Goal: Obtain resource: Download file/media

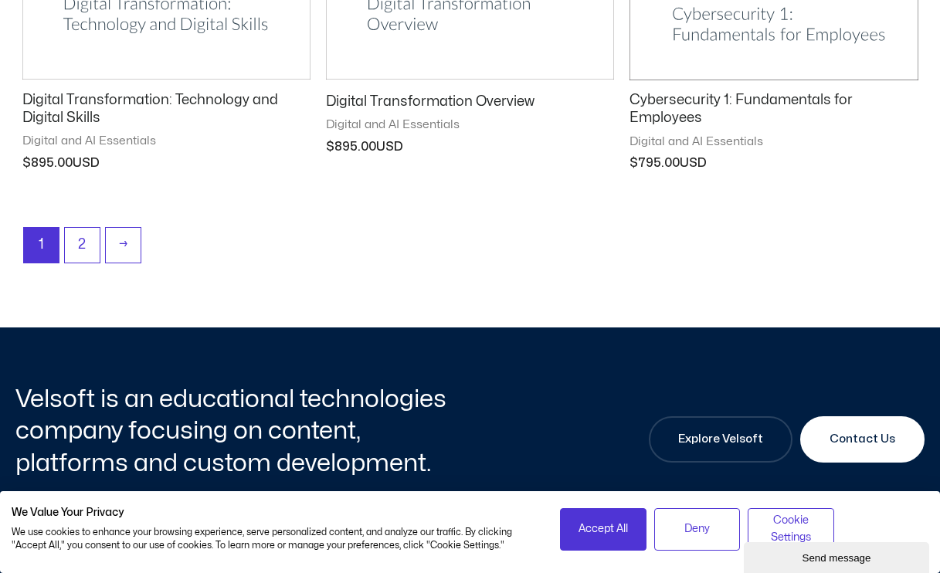
scroll to position [2199, 0]
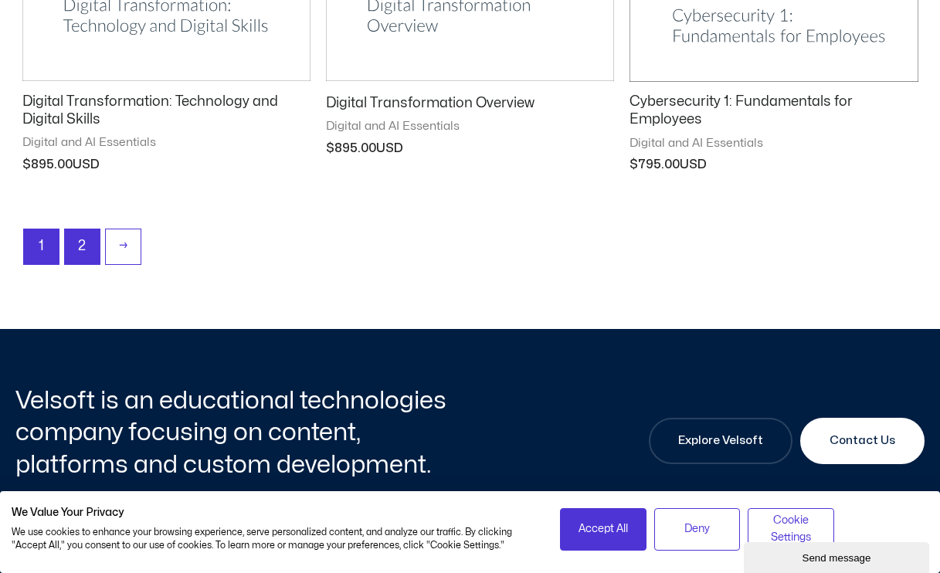
click at [80, 237] on link "2" at bounding box center [82, 246] width 35 height 35
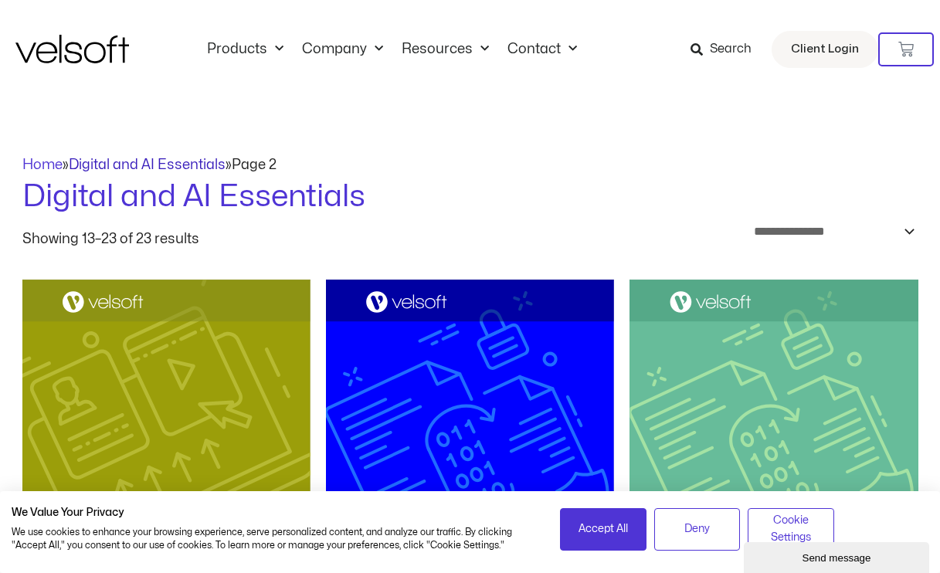
click at [176, 159] on link "Digital and AI Essentials" at bounding box center [147, 164] width 157 height 13
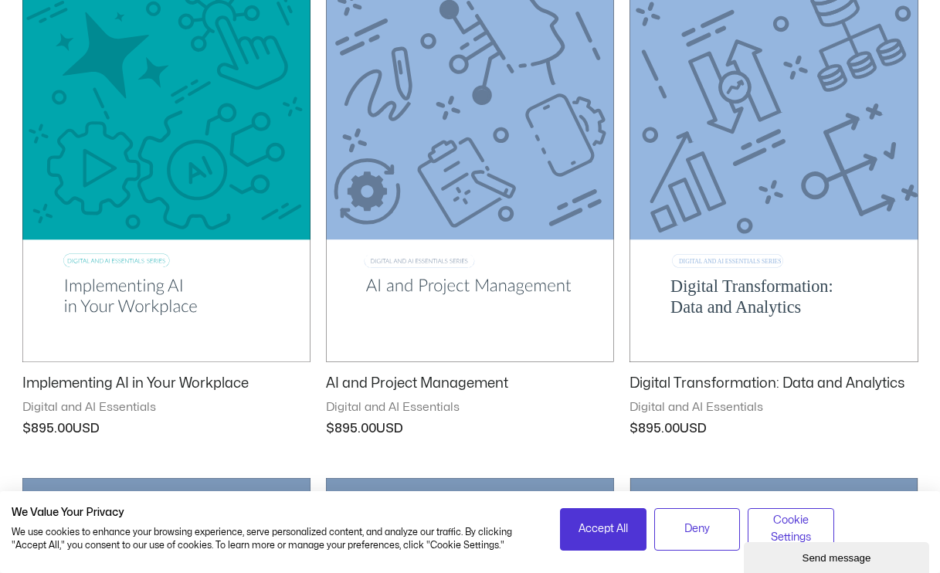
click at [225, 195] on img at bounding box center [166, 158] width 288 height 409
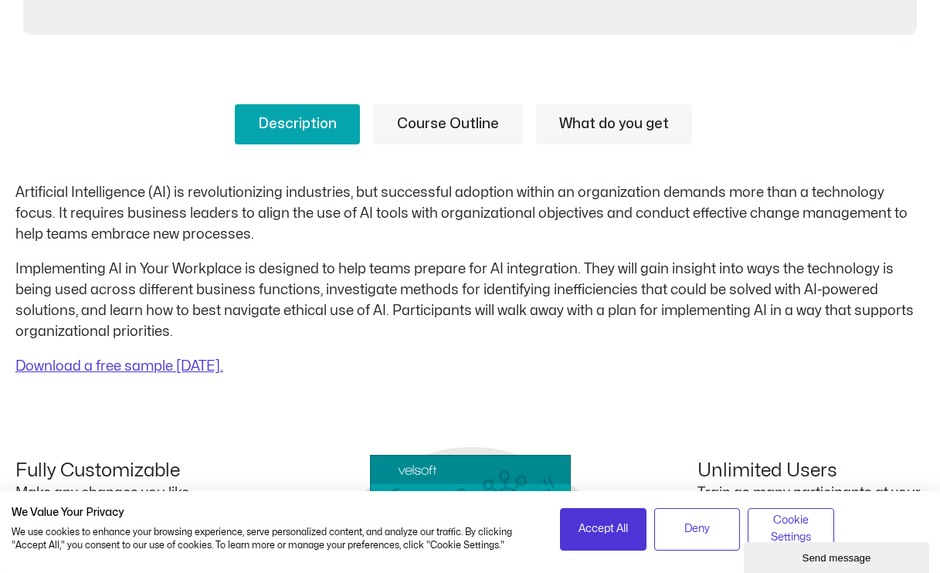
scroll to position [548, 0]
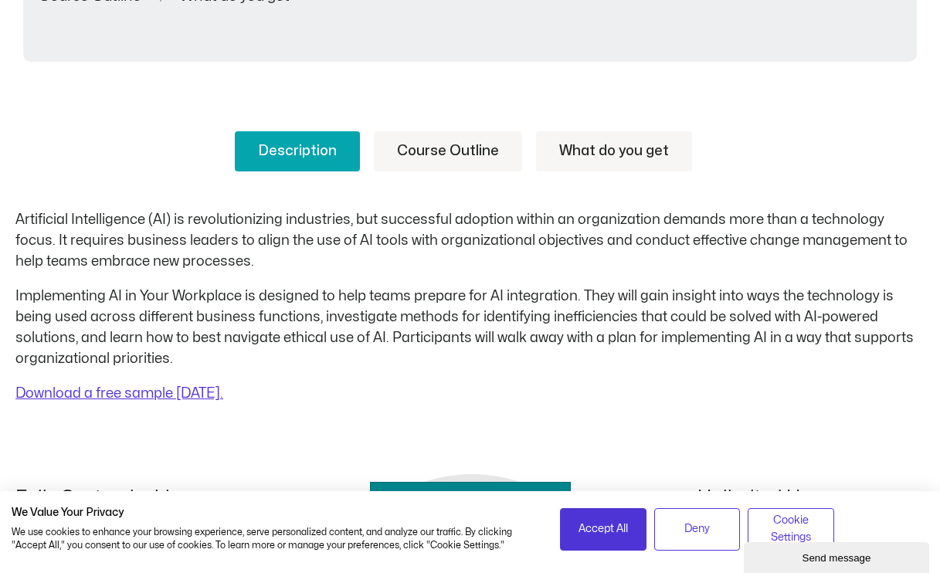
click at [452, 151] on link "Course Outline" at bounding box center [448, 151] width 148 height 40
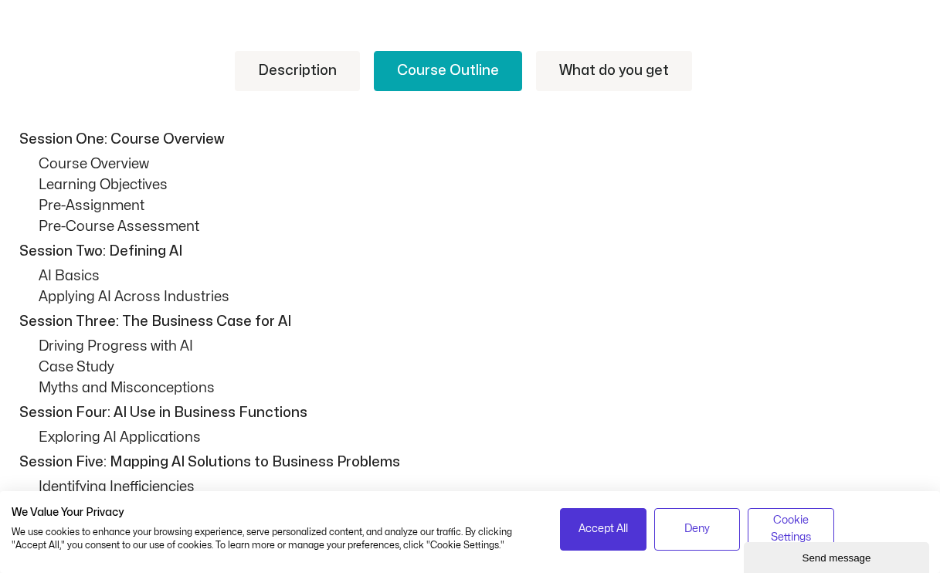
scroll to position [622, 0]
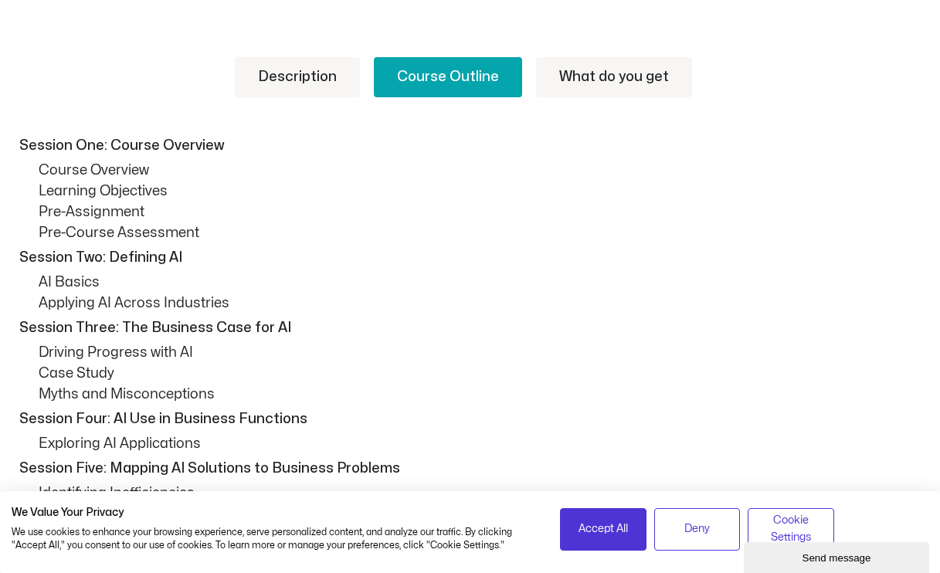
click at [291, 83] on link "Description" at bounding box center [297, 77] width 125 height 40
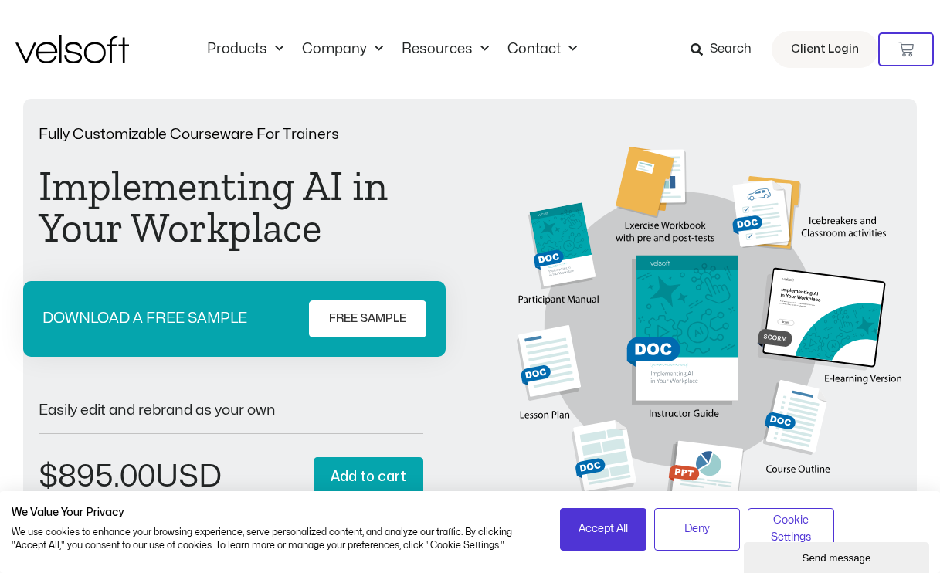
scroll to position [0, 0]
click at [201, 135] on p "Fully Customizable Courseware For Trainers" at bounding box center [231, 134] width 385 height 15
click at [555, 297] on img at bounding box center [709, 341] width 385 height 389
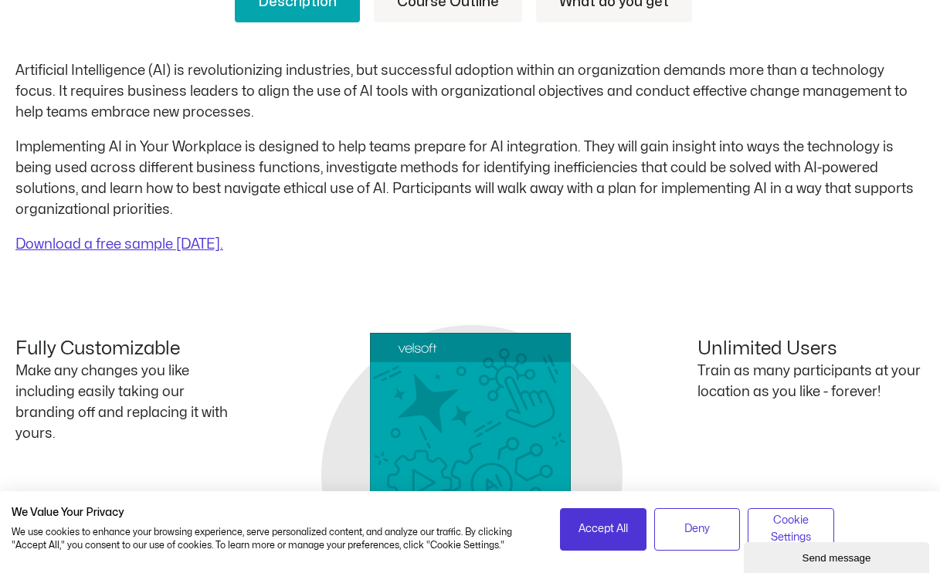
scroll to position [935, 0]
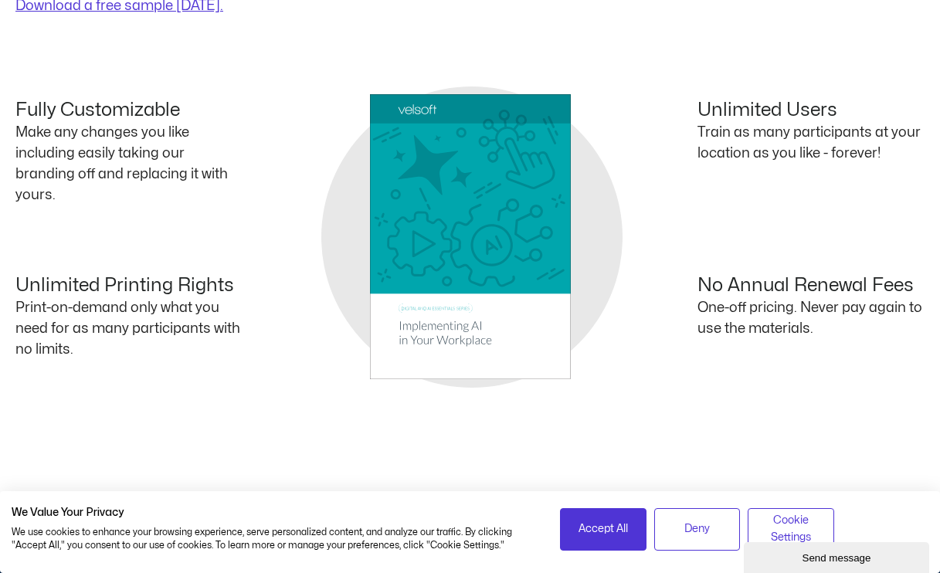
drag, startPoint x: 1542, startPoint y: 1100, endPoint x: 798, endPoint y: 561, distance: 918.7
click at [798, 561] on div "Send message" at bounding box center [836, 558] width 162 height 12
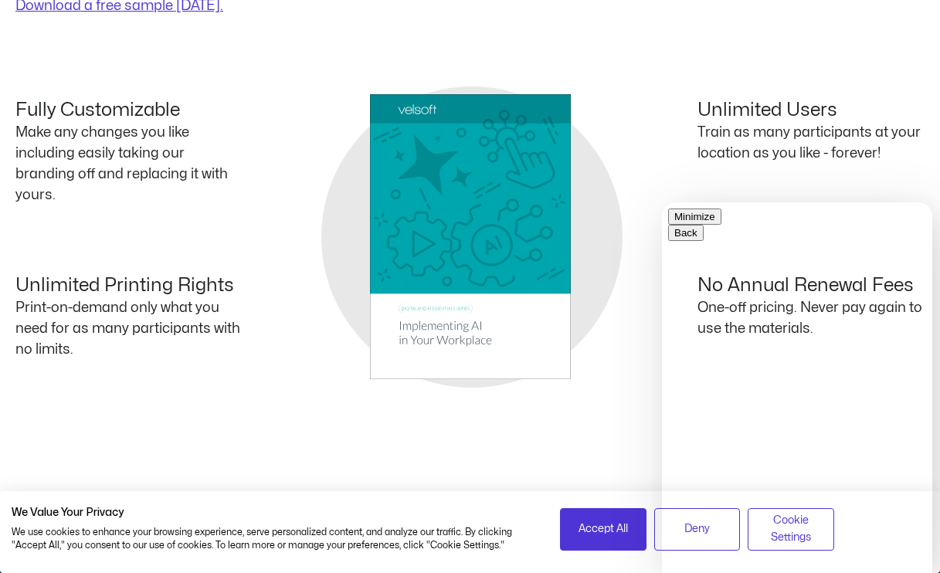
type input "*"
click at [400, 352] on div "Unlimited Printing Rights Print-on-demand only what you need for as many partic…" at bounding box center [242, 324] width 455 height 99
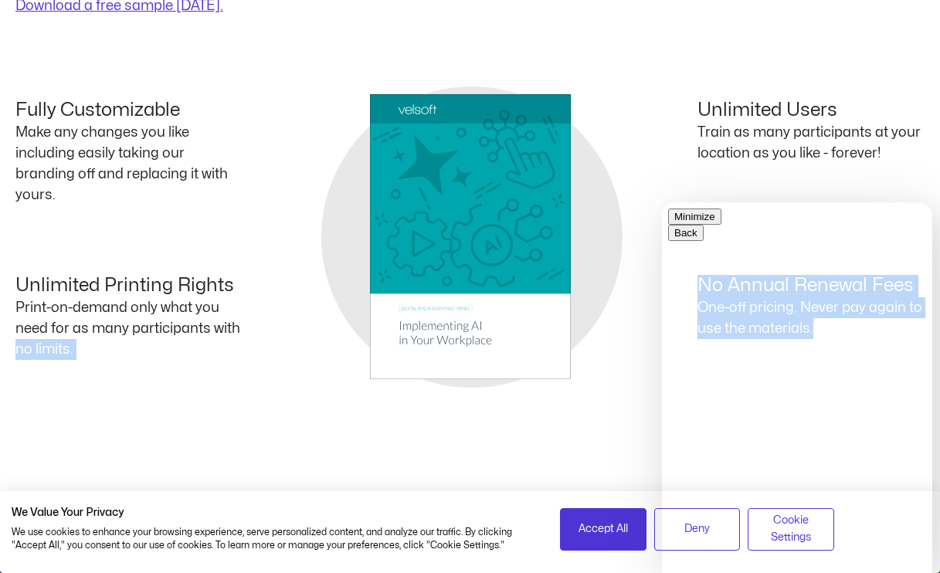
drag, startPoint x: 392, startPoint y: 320, endPoint x: 494, endPoint y: 346, distance: 106.0
click at [495, 346] on div "Fully Customizable Make any changes you like including easily taking our brandi…" at bounding box center [469, 237] width 909 height 274
drag, startPoint x: 494, startPoint y: 346, endPoint x: 395, endPoint y: 328, distance: 100.6
click at [397, 328] on div "Fully Customizable Make any changes you like including easily taking our brandi…" at bounding box center [469, 237] width 909 height 274
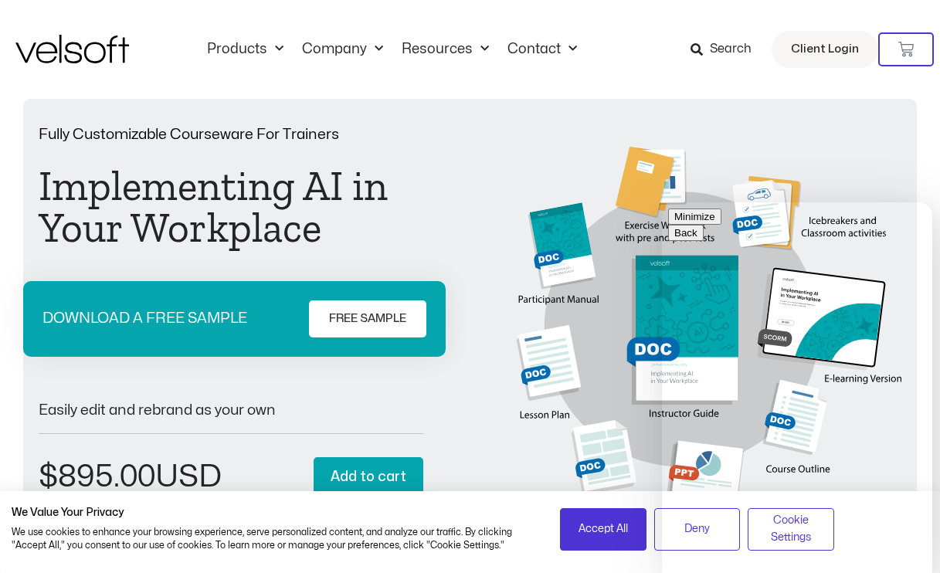
scroll to position [0, 0]
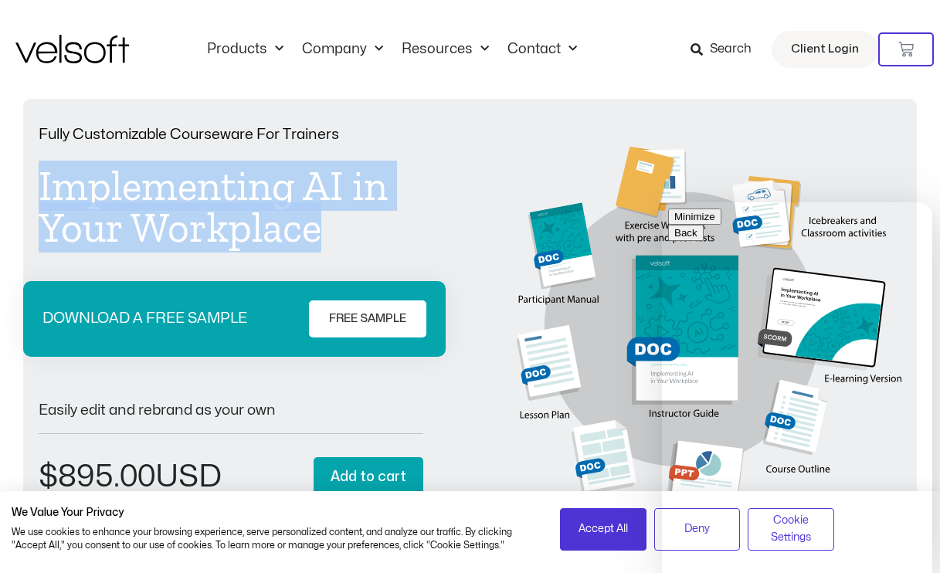
drag, startPoint x: 327, startPoint y: 231, endPoint x: 31, endPoint y: 188, distance: 298.9
click at [31, 188] on div "Fully Customizable Courseware For Trainers Implementing AI in Your Workplace DO…" at bounding box center [470, 354] width 894 height 511
copy h1 "Implementing AI in Your Workplace"
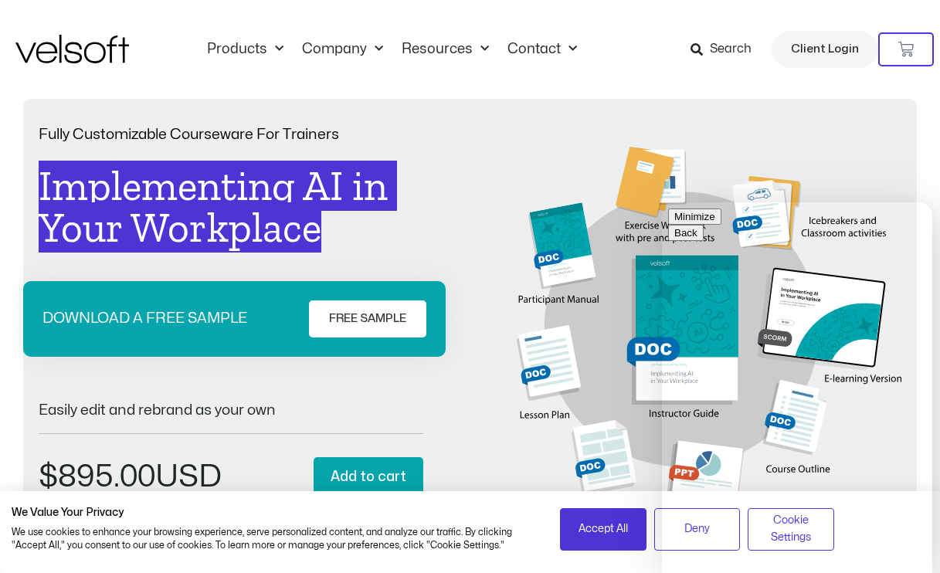
paste textarea "**********"
type textarea "**********"
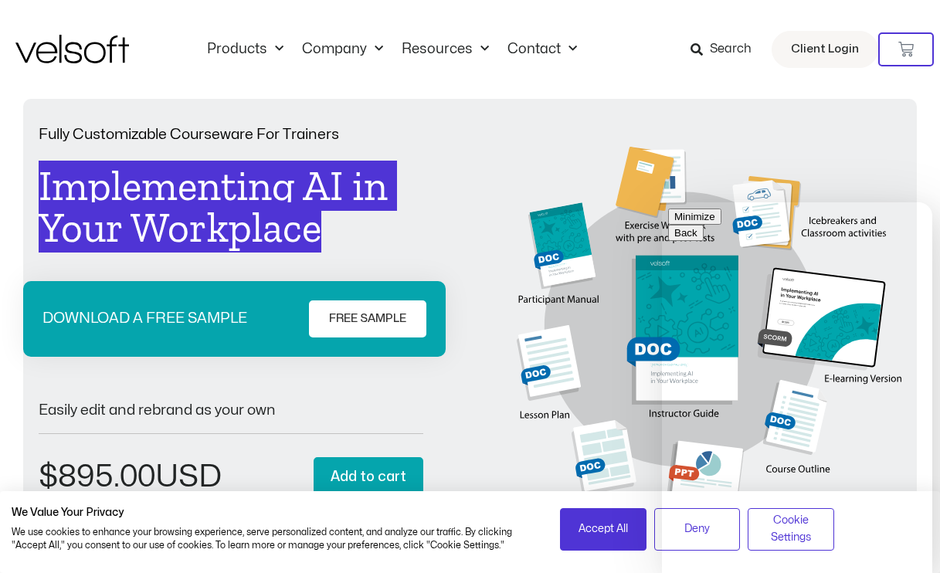
type input "*****"
type input "*"
type input "**********"
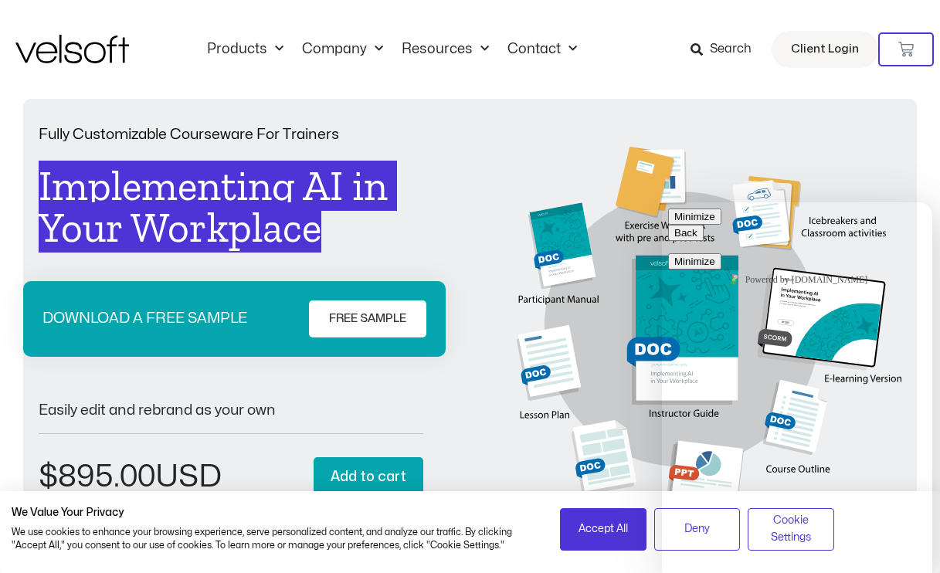
scroll to position [0, 0]
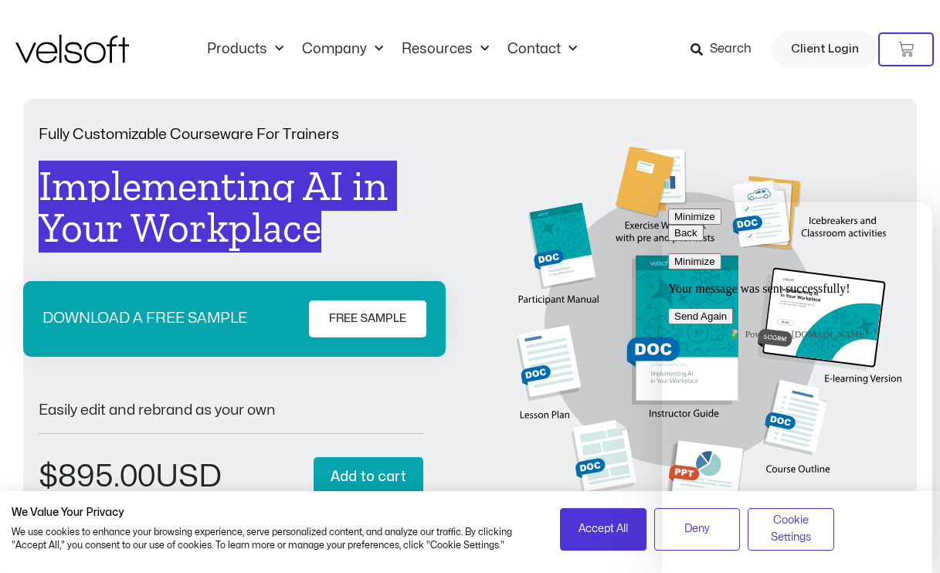
click at [733, 324] on button "Send Again" at bounding box center [700, 316] width 65 height 16
click at [721, 225] on button "Minimize" at bounding box center [694, 217] width 53 height 16
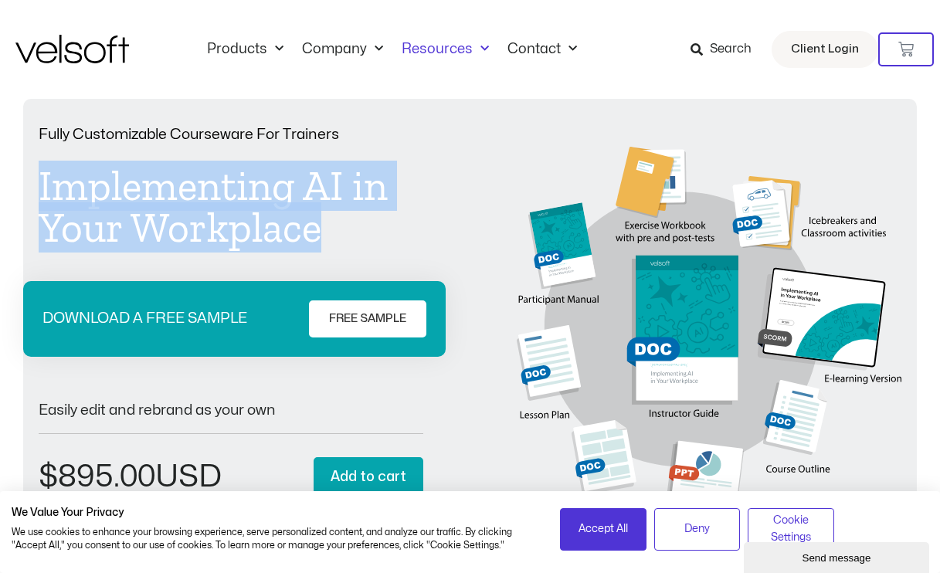
click at [477, 48] on span "Menu" at bounding box center [481, 48] width 16 height 25
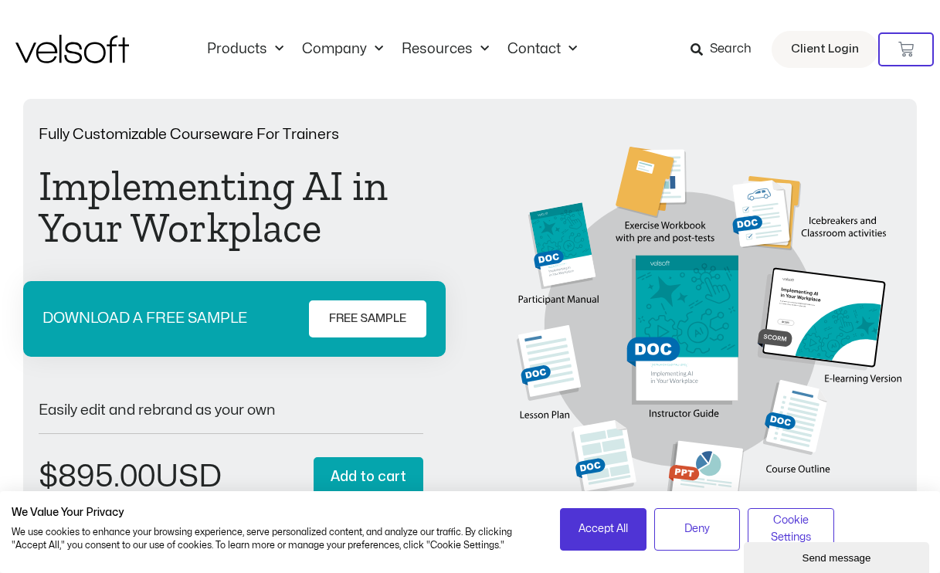
click at [385, 324] on span "FREE SAMPLE" at bounding box center [367, 319] width 77 height 19
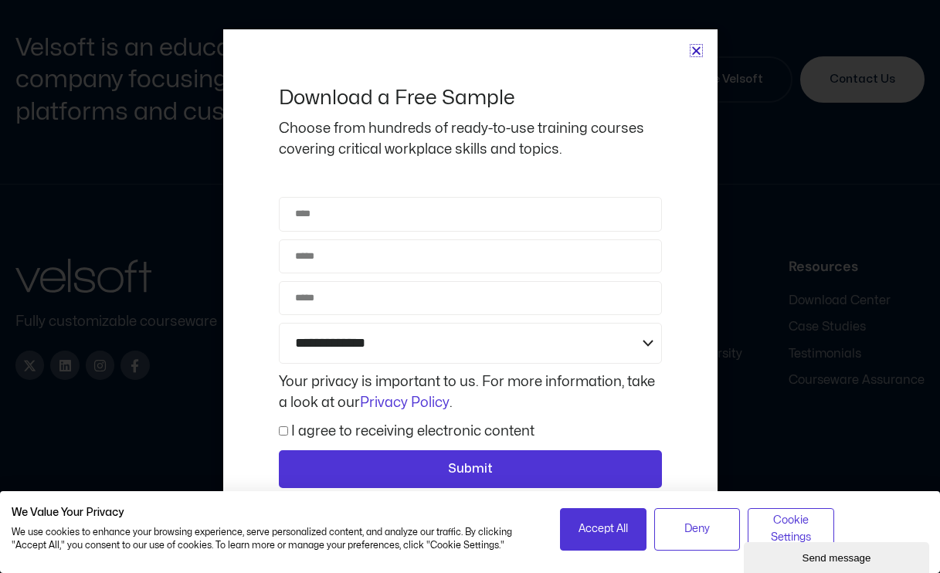
scroll to position [1522, 0]
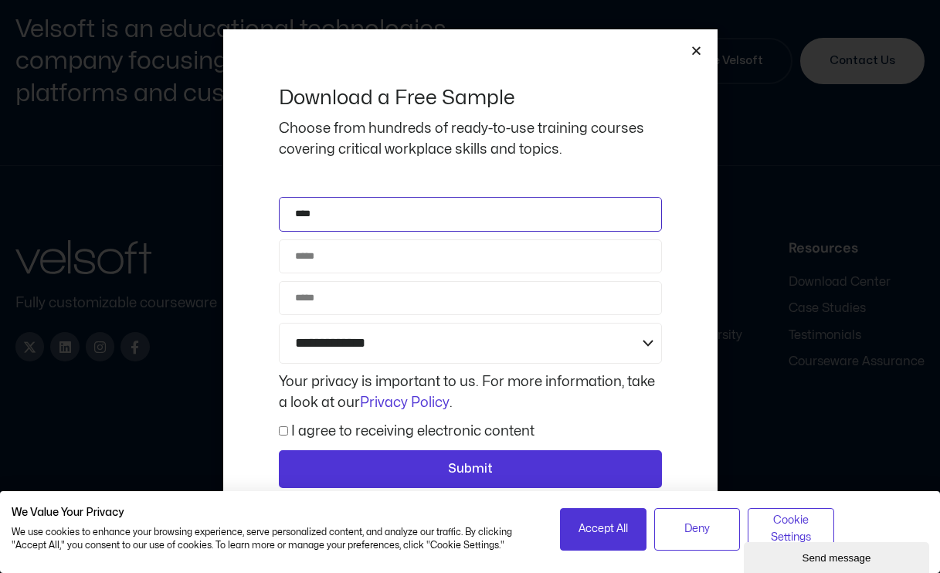
type input "****"
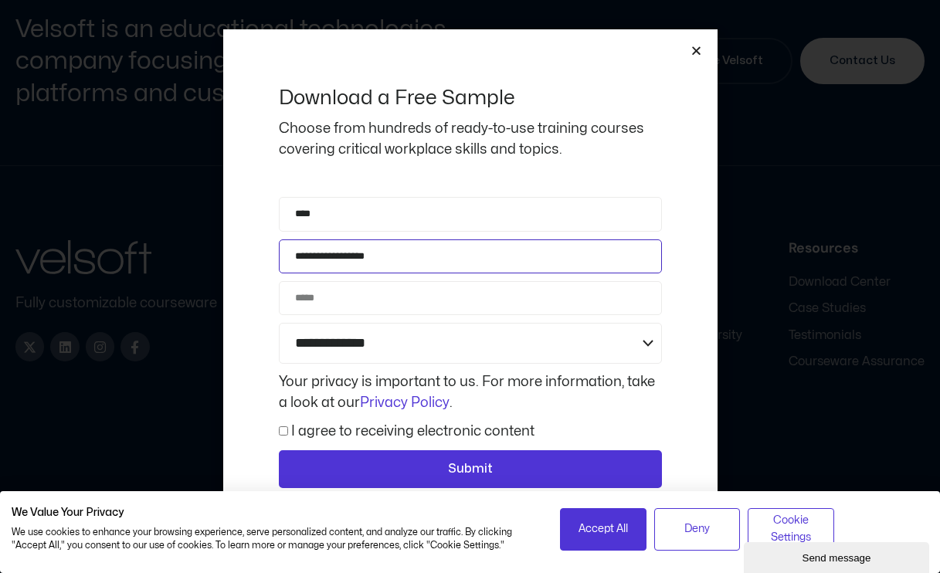
type input "**********"
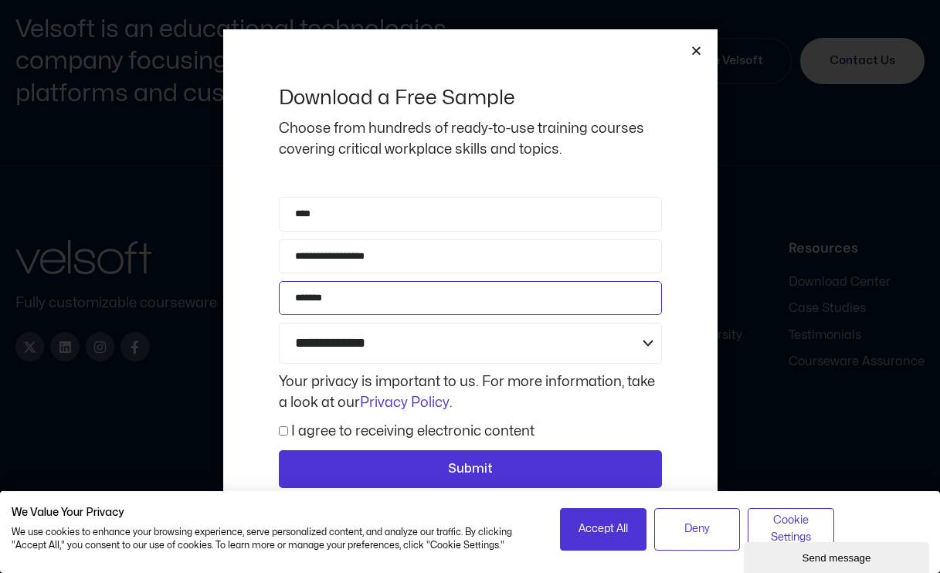
type input "*******"
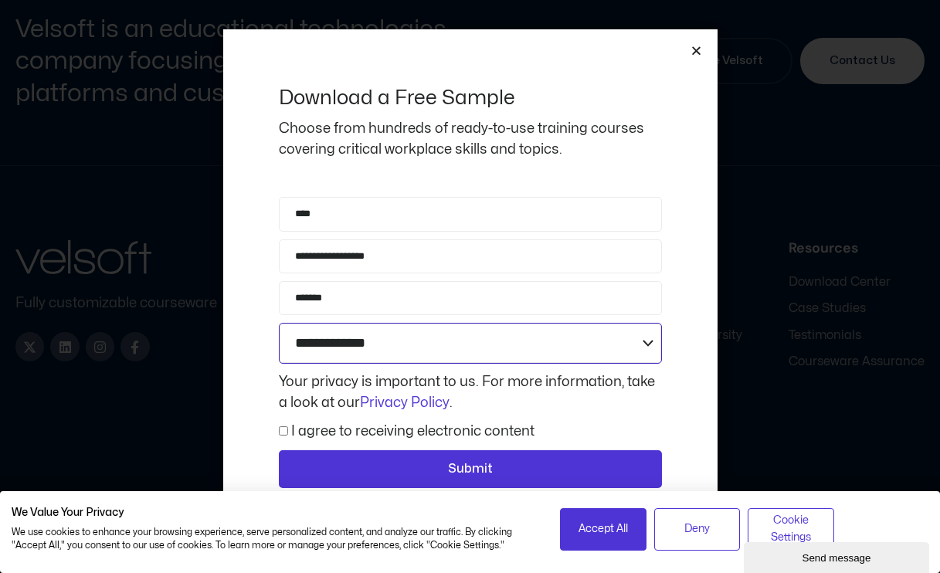
select select "**********"
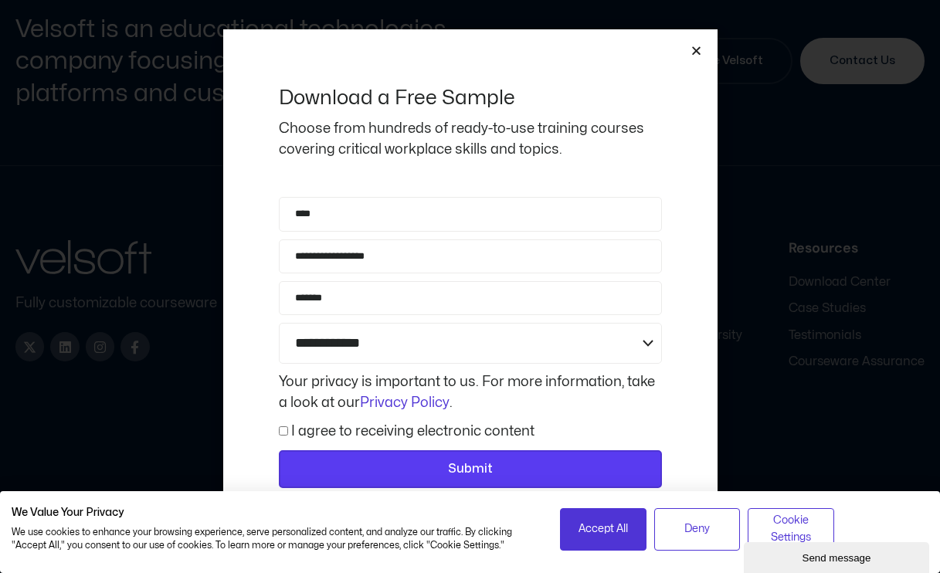
click at [468, 467] on span "Submit" at bounding box center [470, 470] width 45 height 20
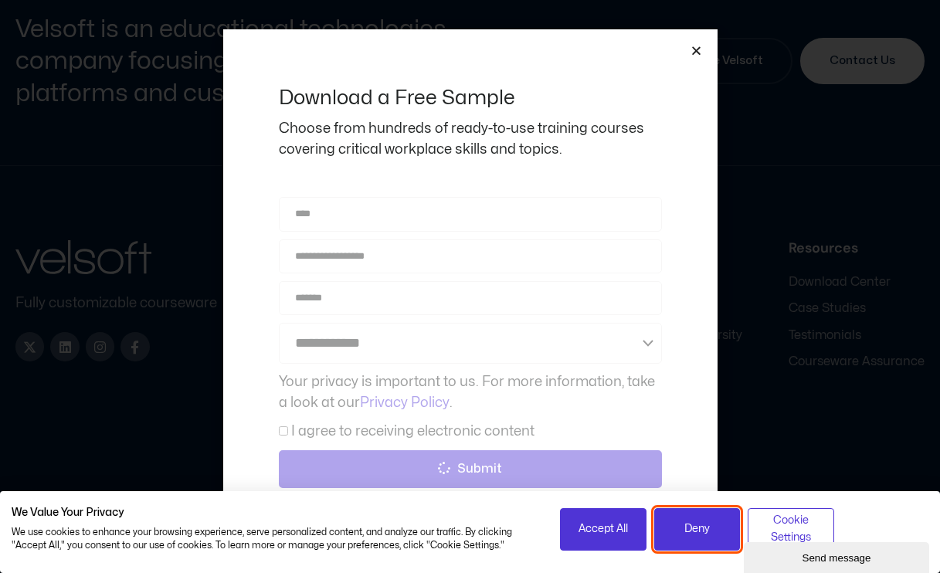
click at [689, 535] on span "Deny" at bounding box center [696, 529] width 25 height 17
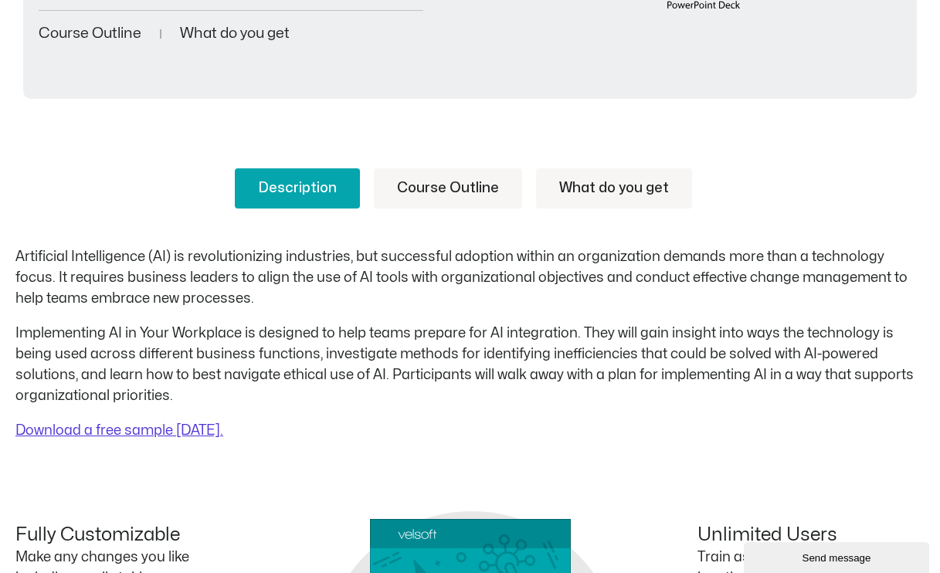
scroll to position [512, 0]
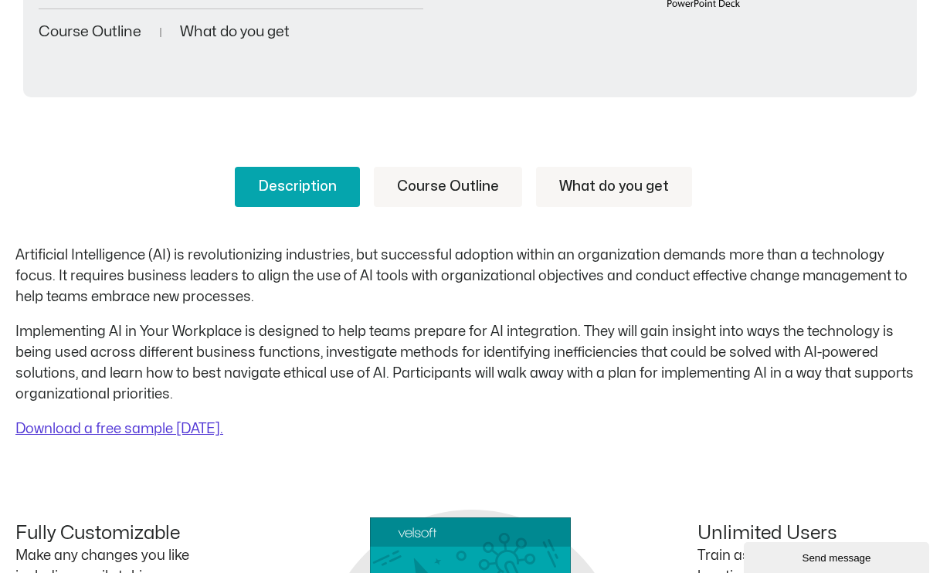
click at [477, 139] on div "Description Course Outline What do you get Artificial Intelligence (AI) is revo…" at bounding box center [469, 467] width 909 height 692
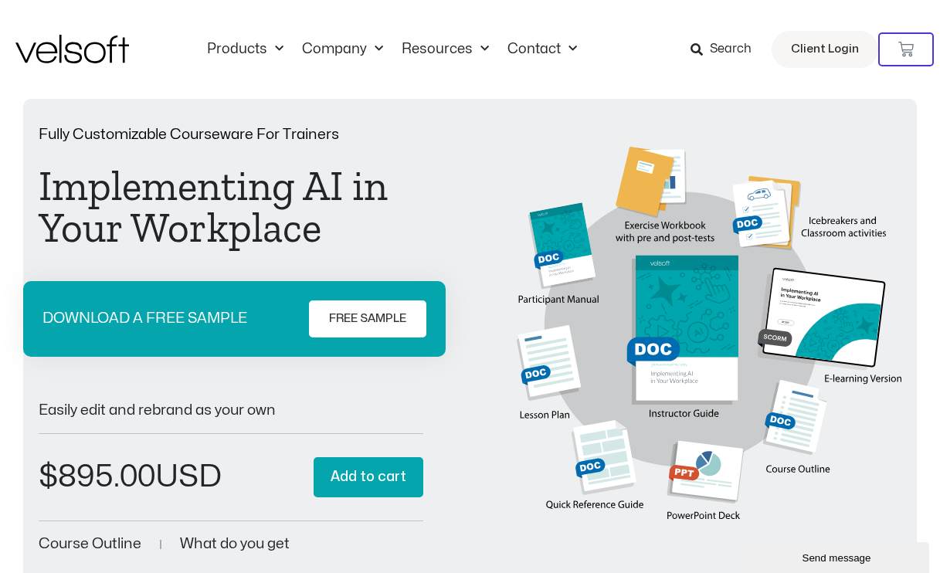
scroll to position [0, 0]
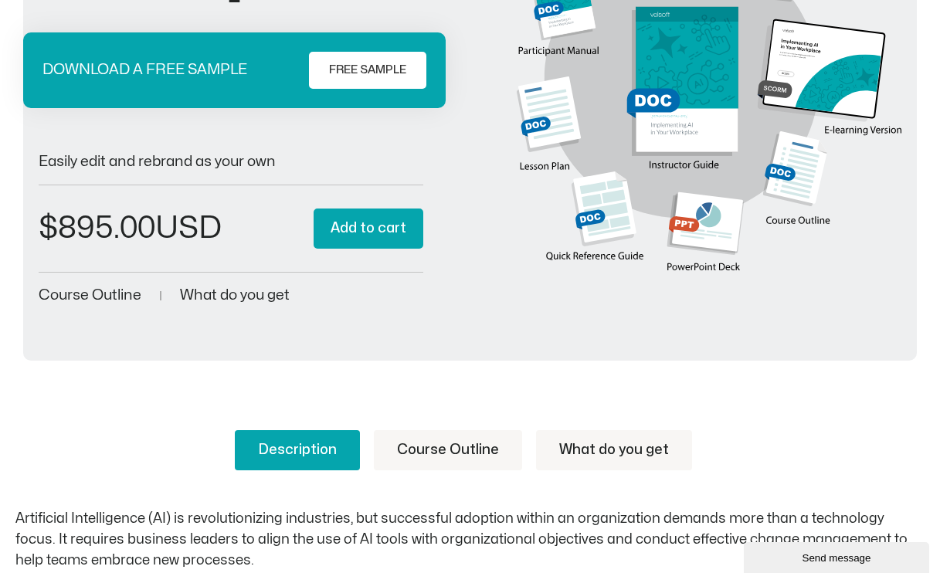
scroll to position [392, 0]
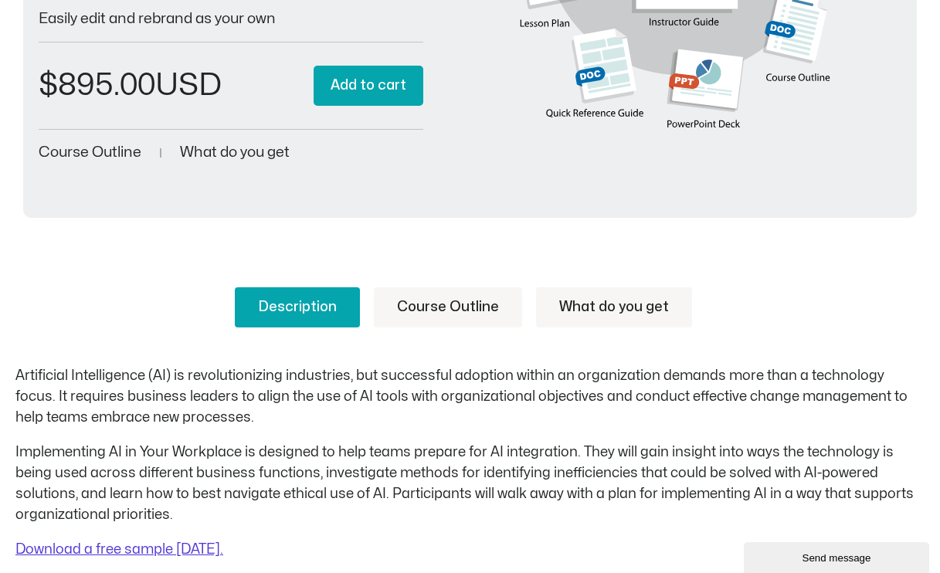
click at [446, 317] on link "Course Outline" at bounding box center [448, 307] width 148 height 40
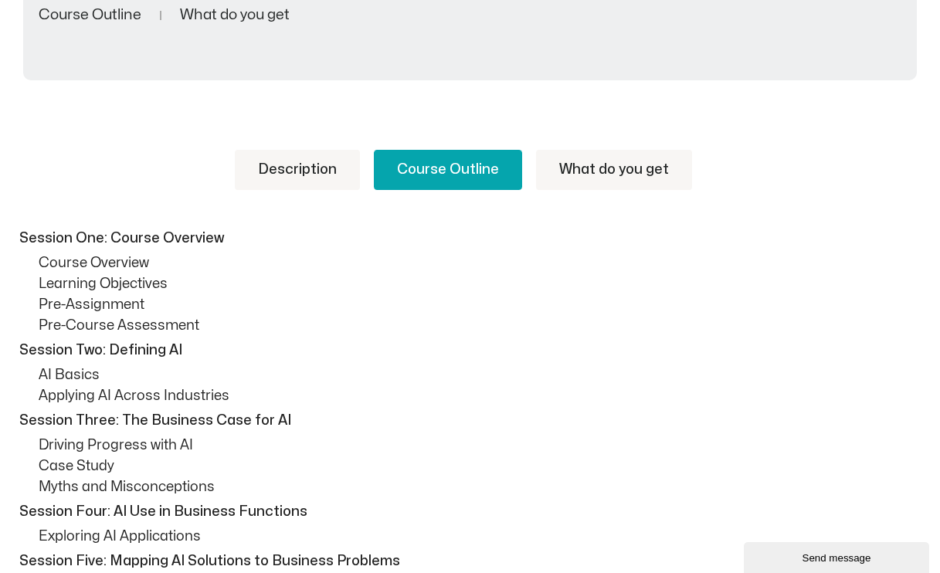
scroll to position [507, 0]
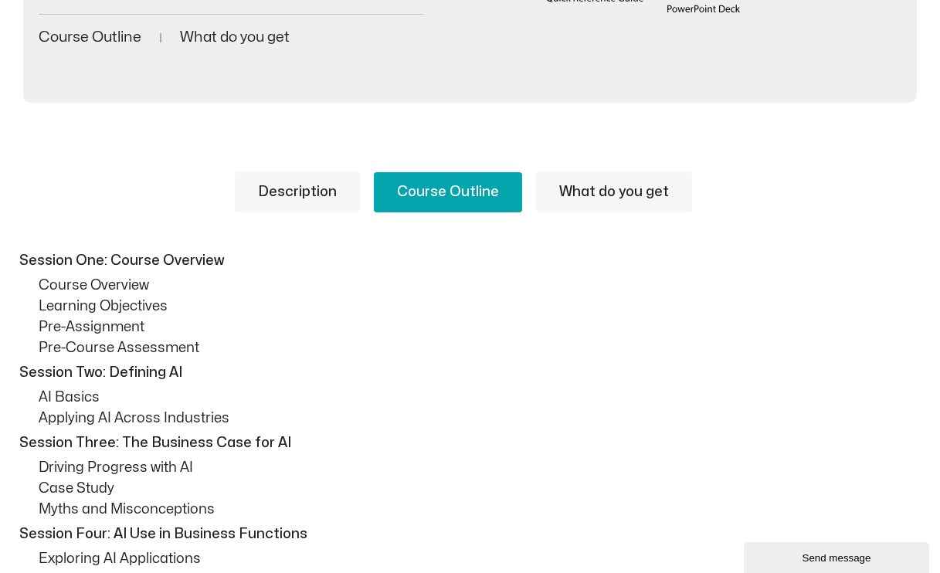
click at [607, 192] on link "What do you get" at bounding box center [614, 192] width 156 height 40
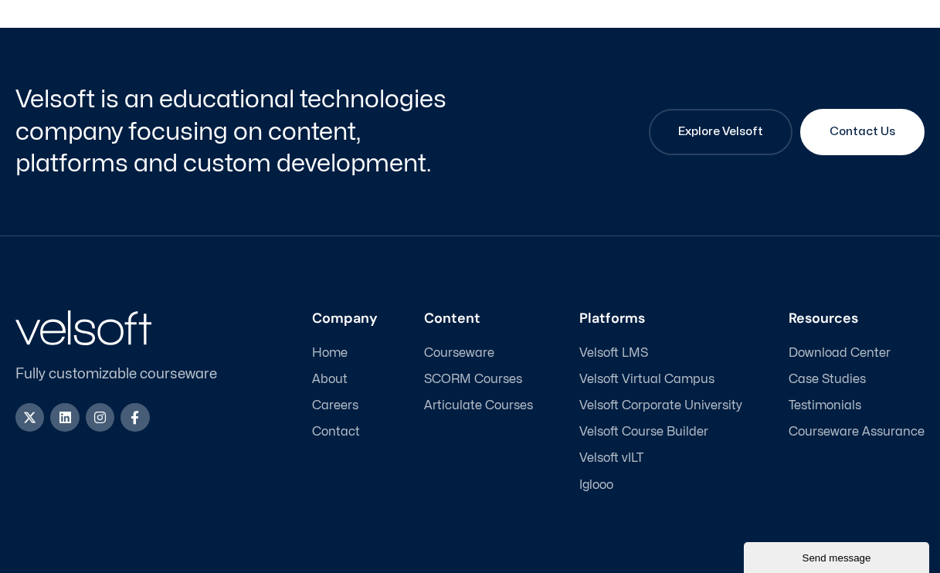
scroll to position [1786, 0]
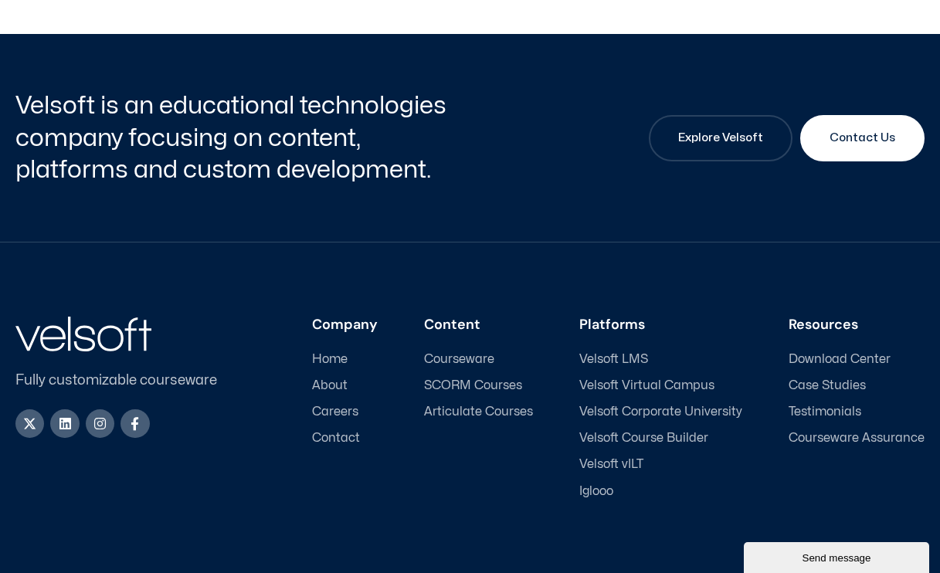
click at [810, 554] on div "Send message" at bounding box center [836, 558] width 162 height 12
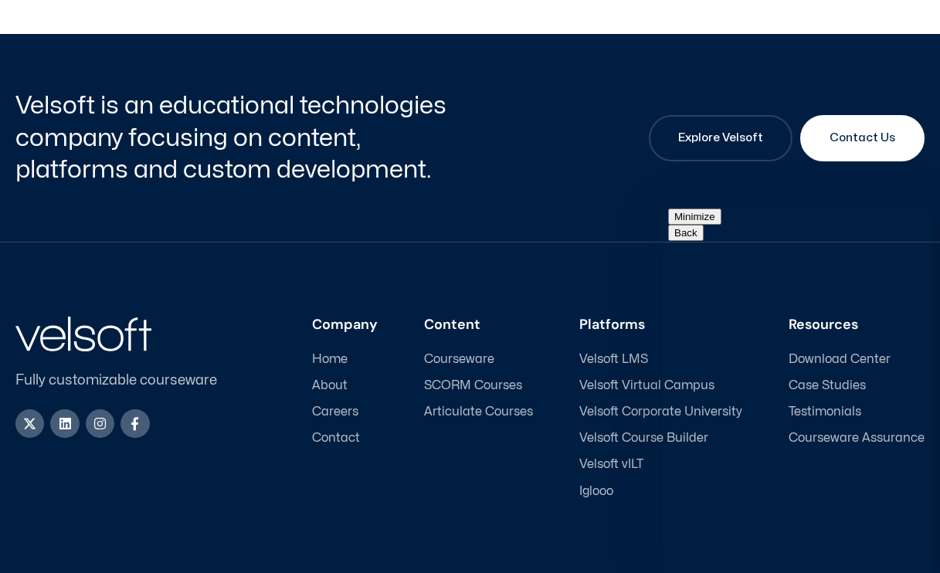
type input "*****"
type input "*"
click at [721, 216] on button "Minimize" at bounding box center [694, 217] width 53 height 16
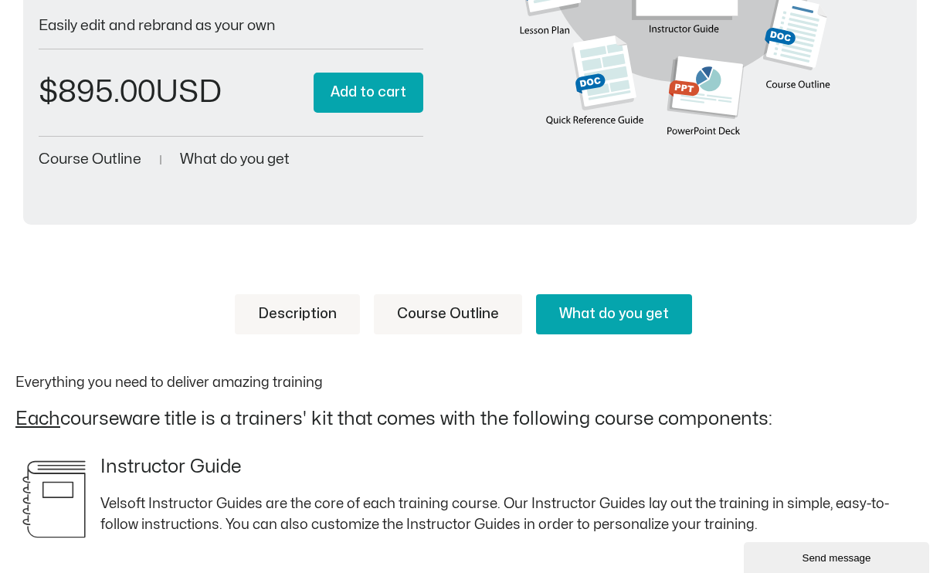
scroll to position [324, 0]
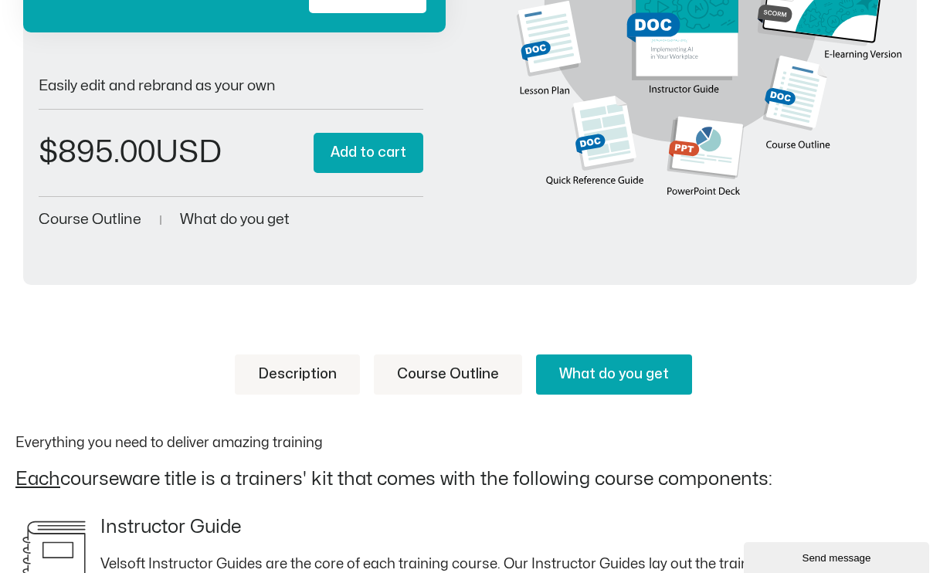
click at [436, 358] on link "Course Outline" at bounding box center [448, 375] width 148 height 40
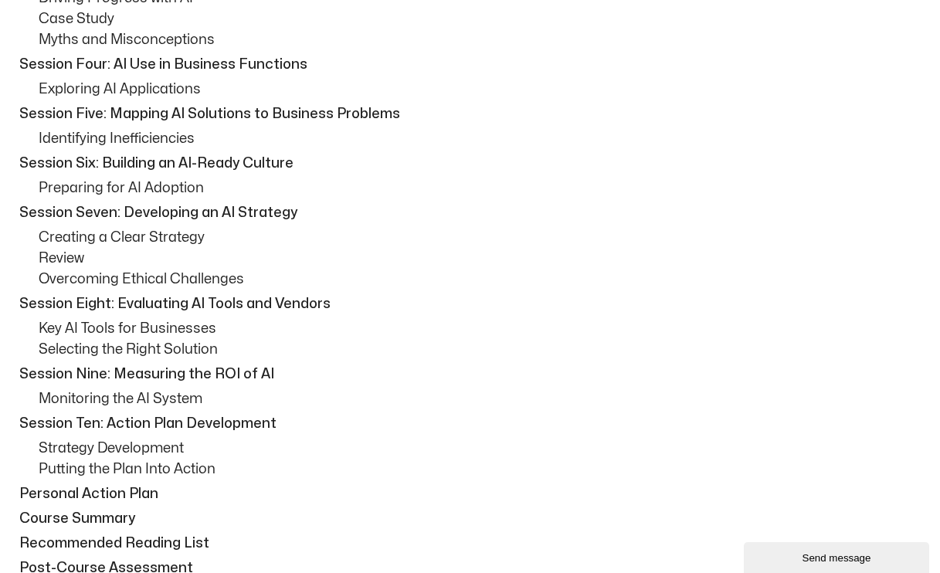
scroll to position [978, 0]
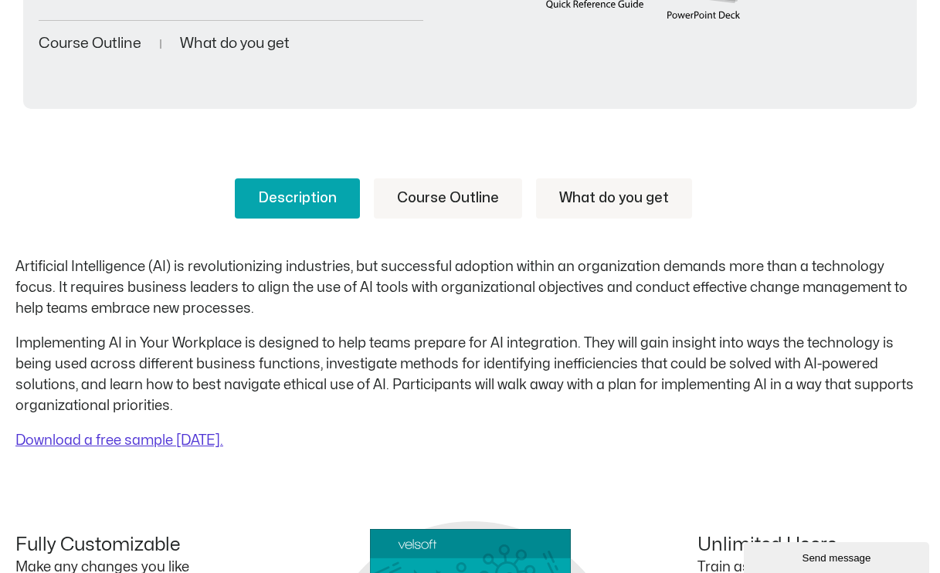
scroll to position [504, 0]
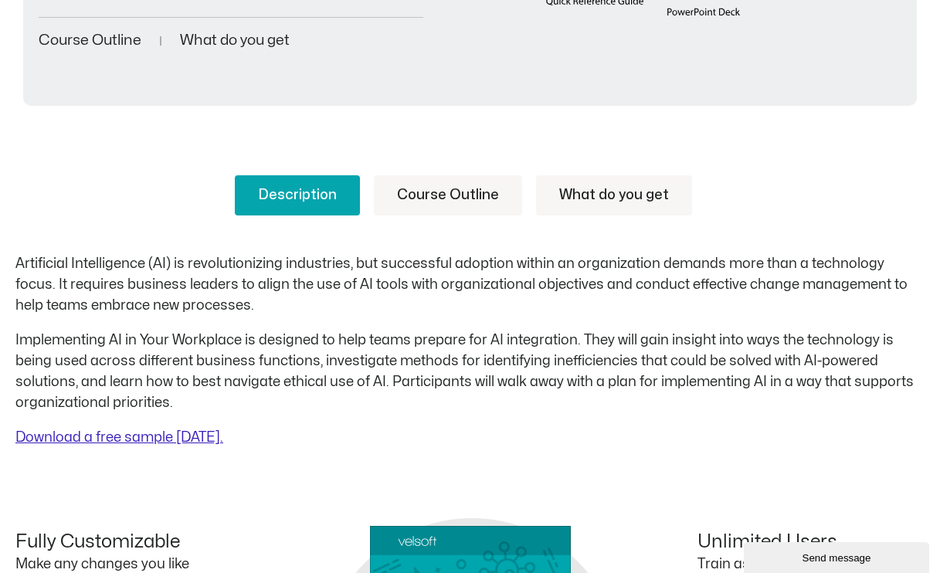
click at [171, 437] on link "Download a free sample [DATE]." at bounding box center [119, 437] width 208 height 13
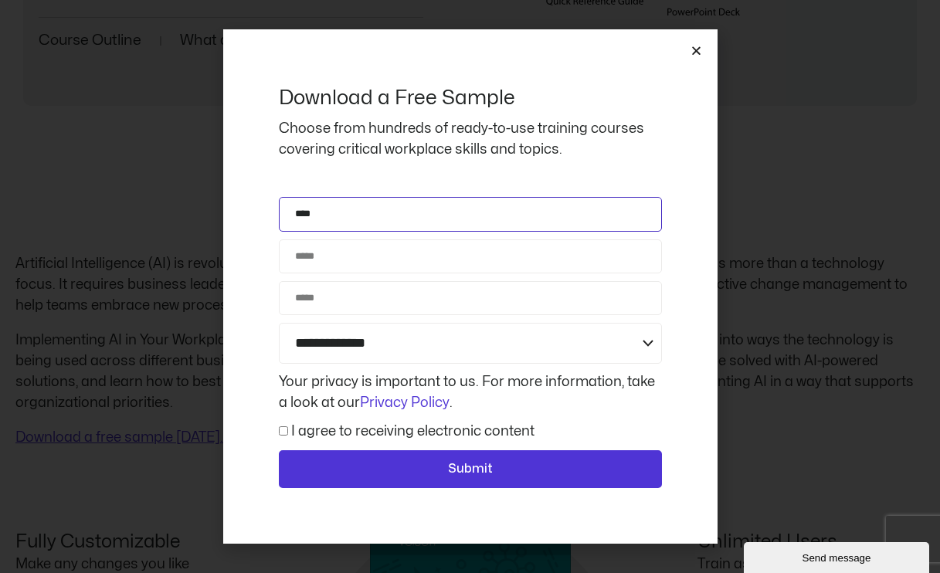
type input "****"
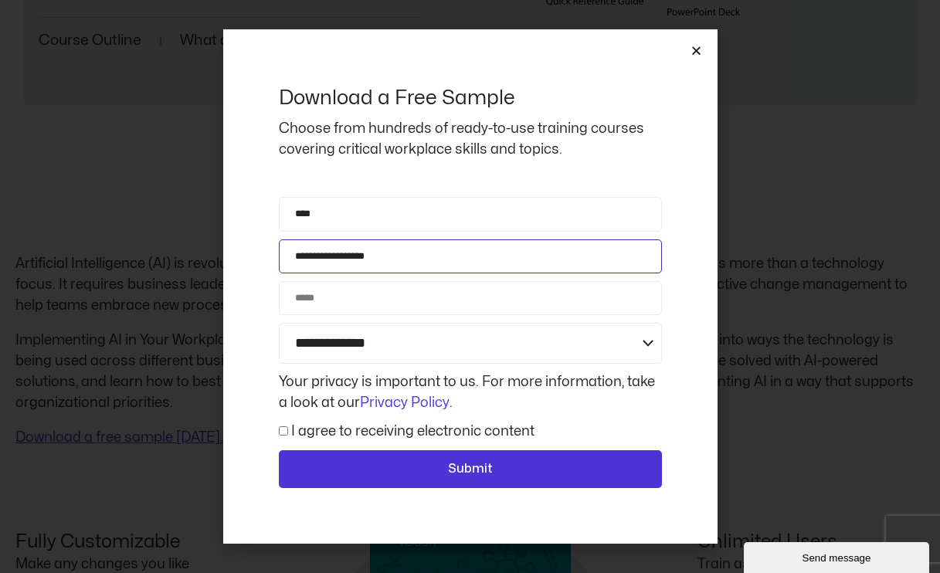
type input "**********"
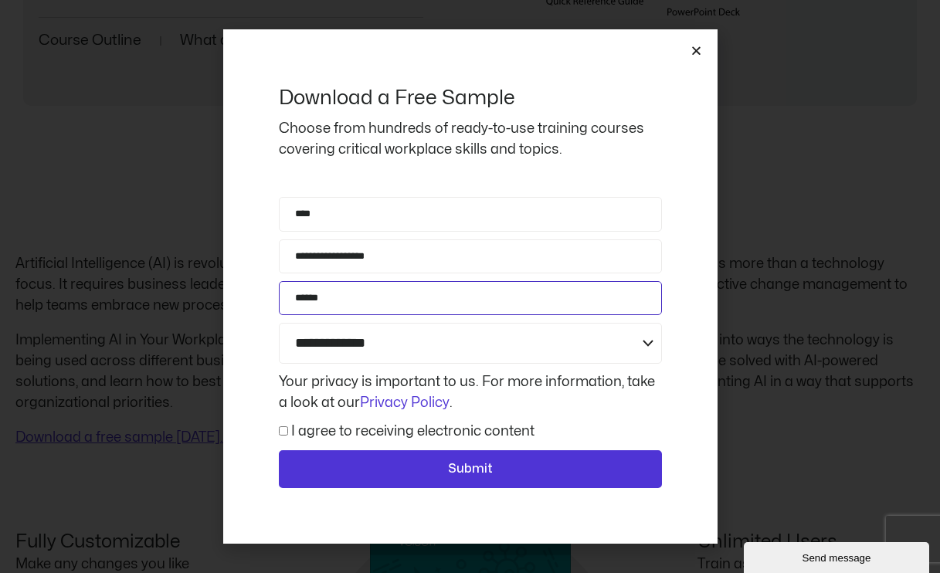
type input "******"
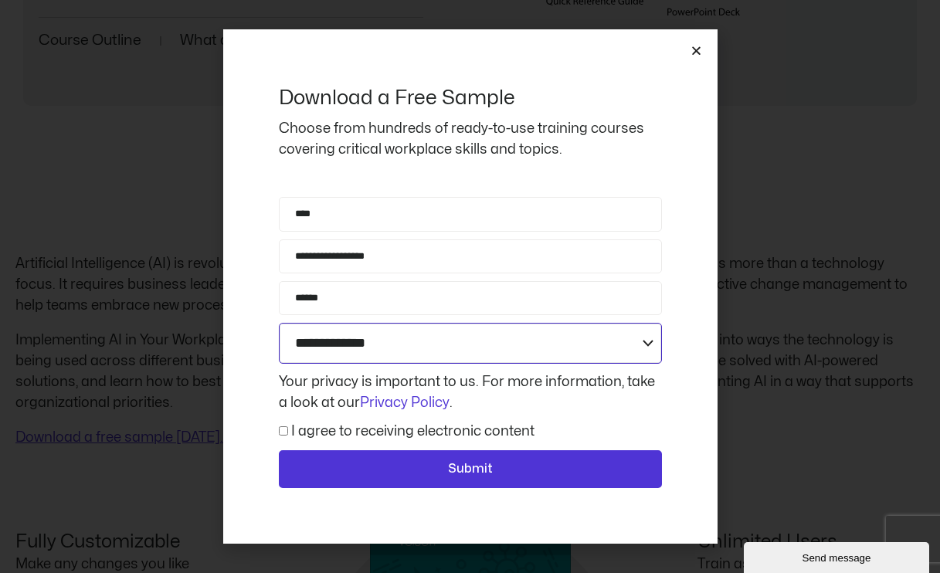
select select "**********"
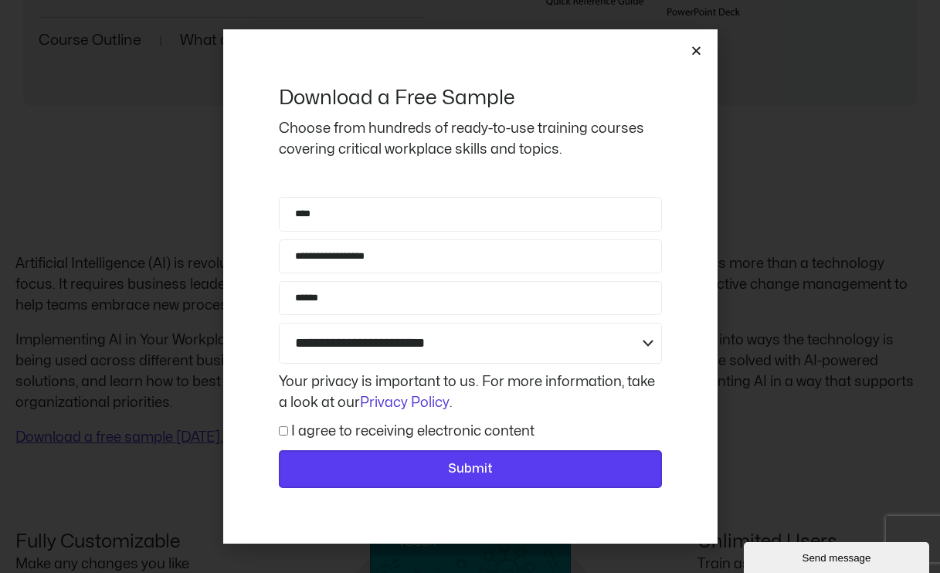
click at [382, 469] on span "Submit" at bounding box center [470, 470] width 343 height 20
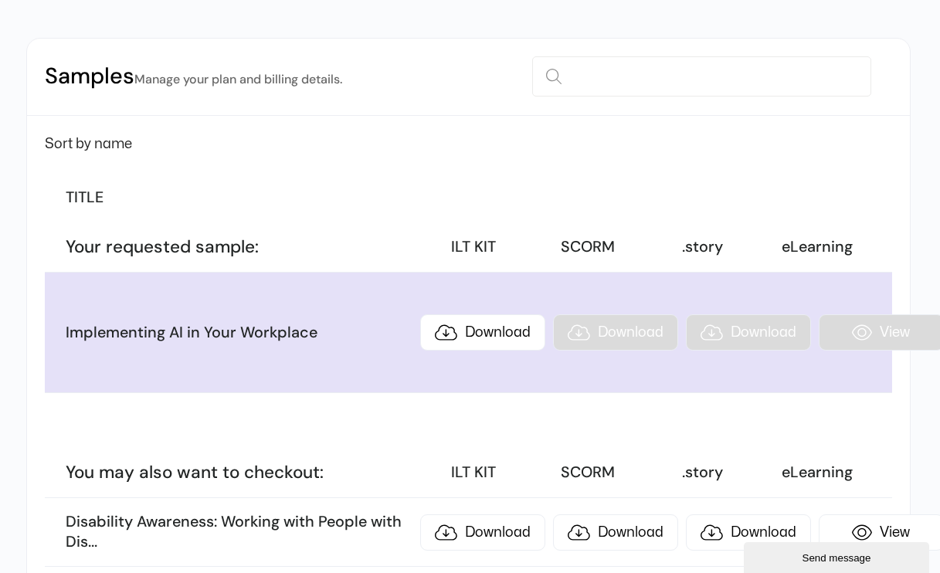
scroll to position [247, 2]
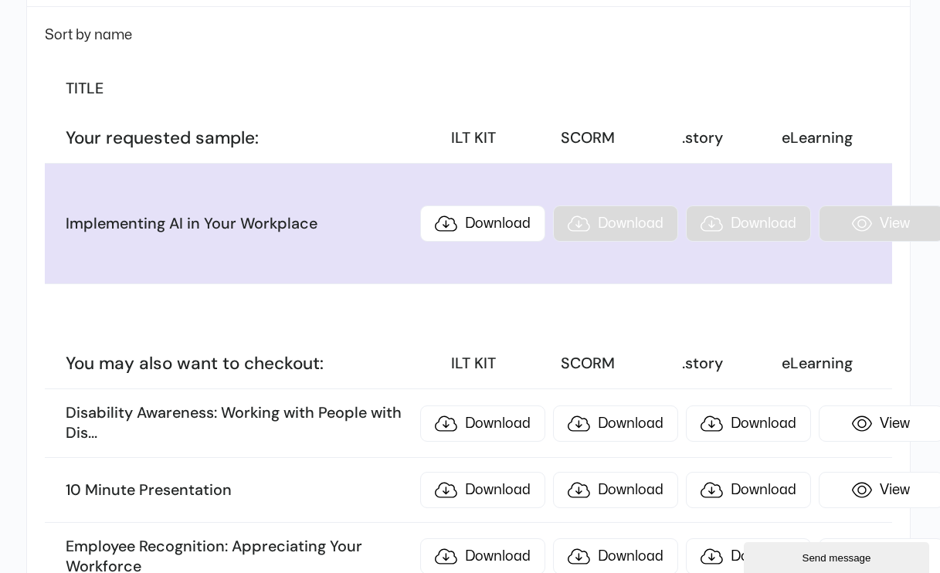
click at [525, 181] on li "Implementing AI in Your Workplace Download Download Download View" at bounding box center [468, 224] width 847 height 121
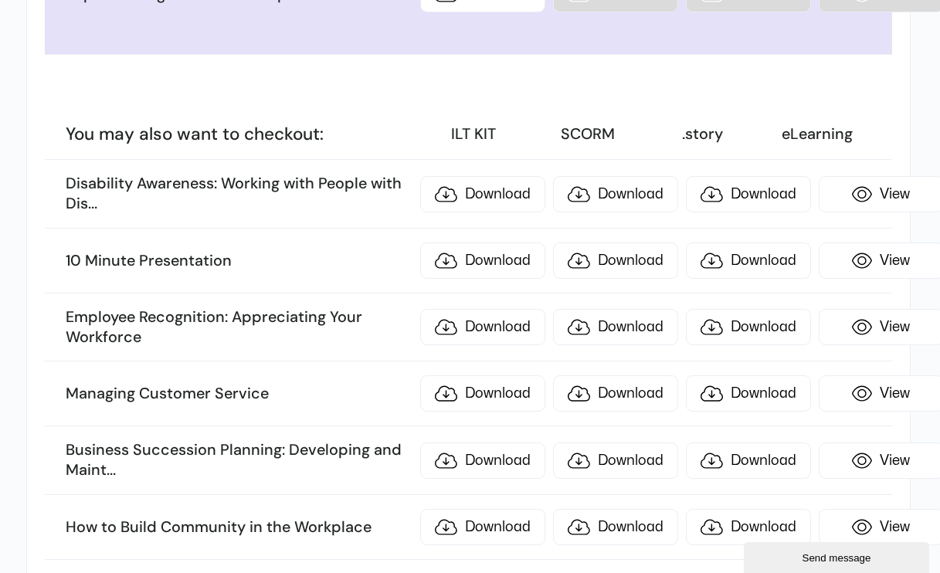
click at [354, 397] on h3 "Managing Customer Service" at bounding box center [239, 394] width 346 height 20
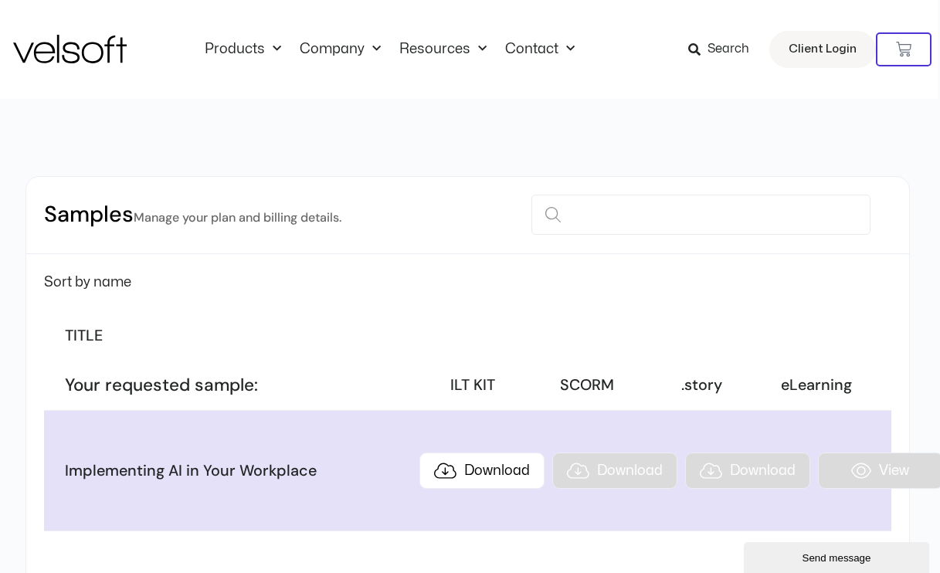
scroll to position [0, 2]
click at [459, 474] on link "Download" at bounding box center [481, 471] width 125 height 36
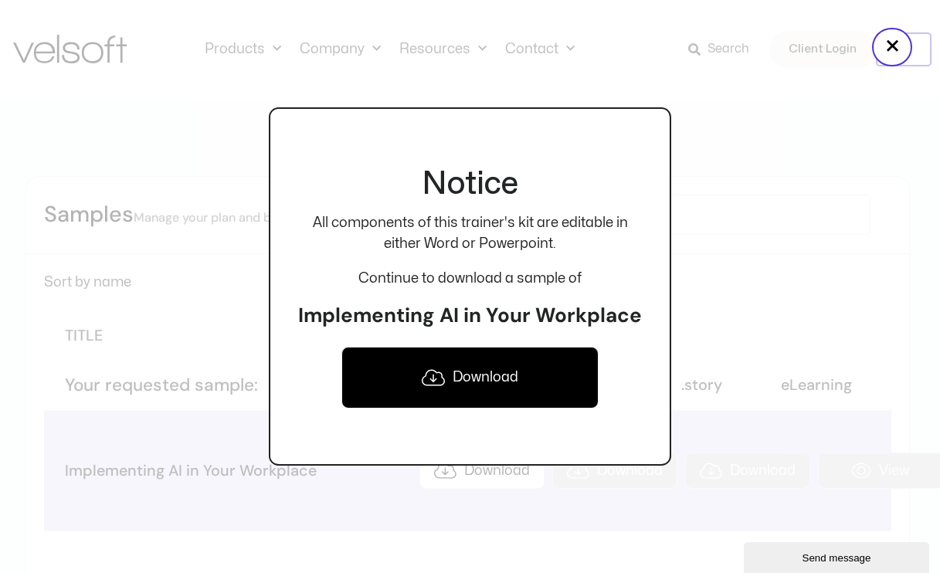
click at [462, 385] on link "Download" at bounding box center [470, 378] width 258 height 62
click at [779, 237] on div at bounding box center [470, 286] width 940 height 573
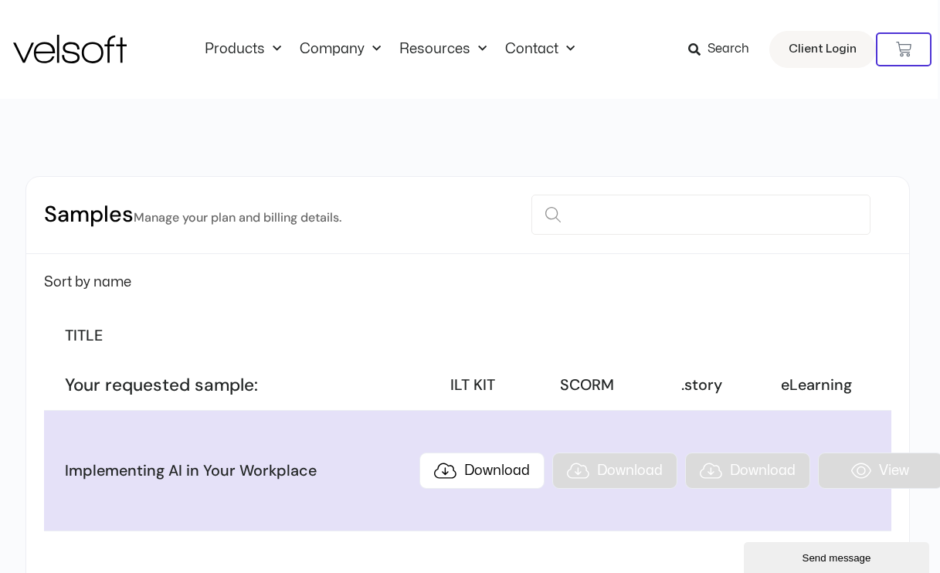
click at [626, 480] on li "Implementing AI in Your Workplace Download Download Download View" at bounding box center [467, 471] width 847 height 121
click at [621, 476] on li "Implementing AI in Your Workplace Download Download Download View" at bounding box center [467, 471] width 847 height 121
click at [620, 476] on li "Implementing AI in Your Workplace Download Download Download View" at bounding box center [467, 471] width 847 height 121
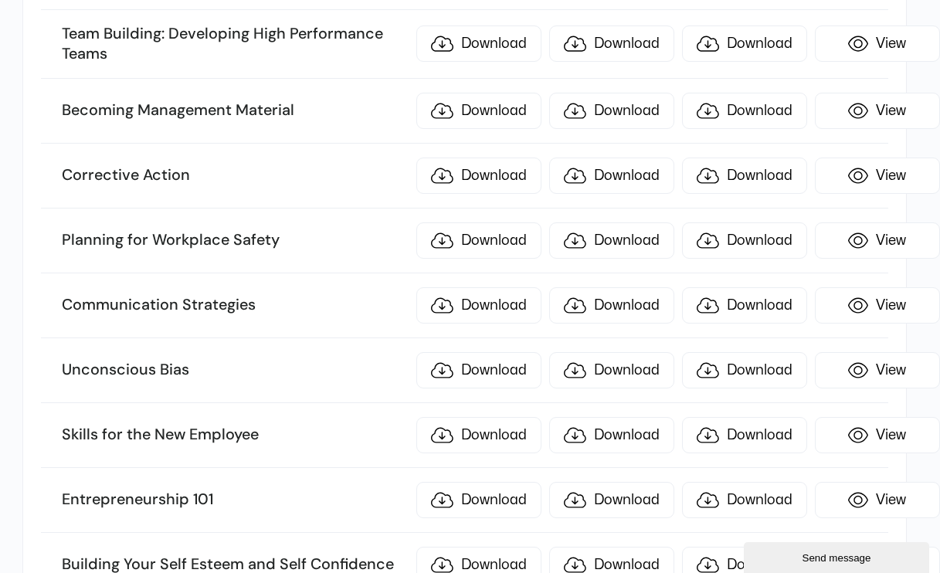
scroll to position [2480, 5]
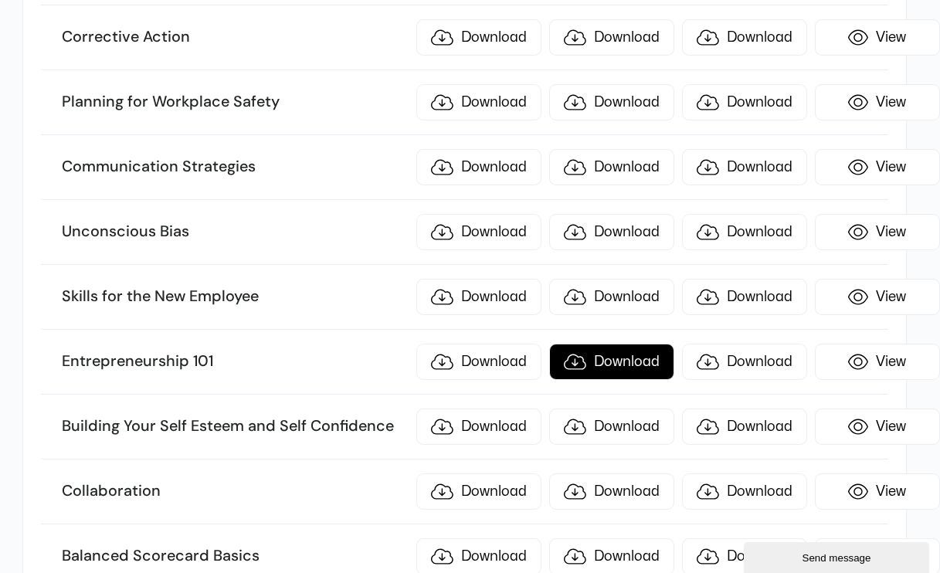
click at [596, 357] on link "Download" at bounding box center [611, 362] width 125 height 36
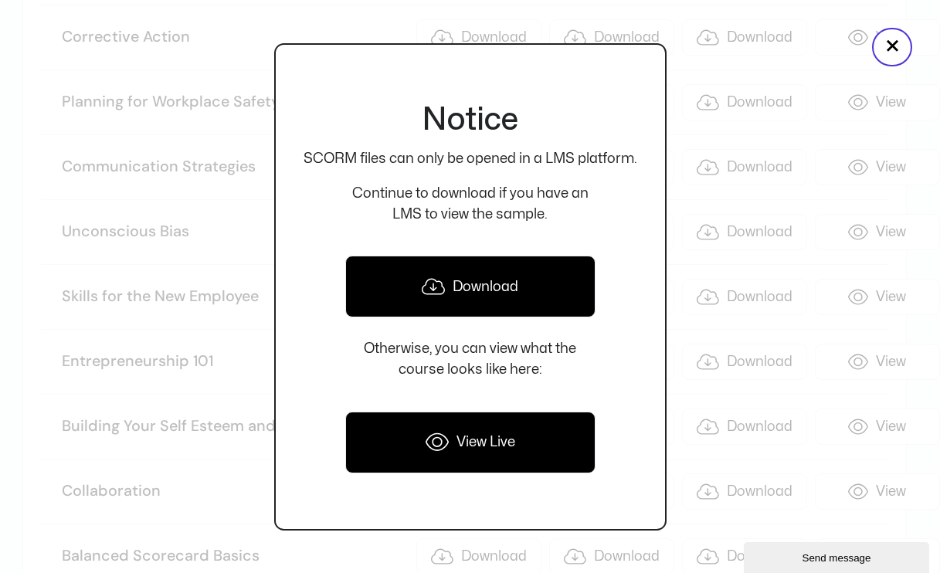
click at [691, 337] on div at bounding box center [470, 286] width 940 height 573
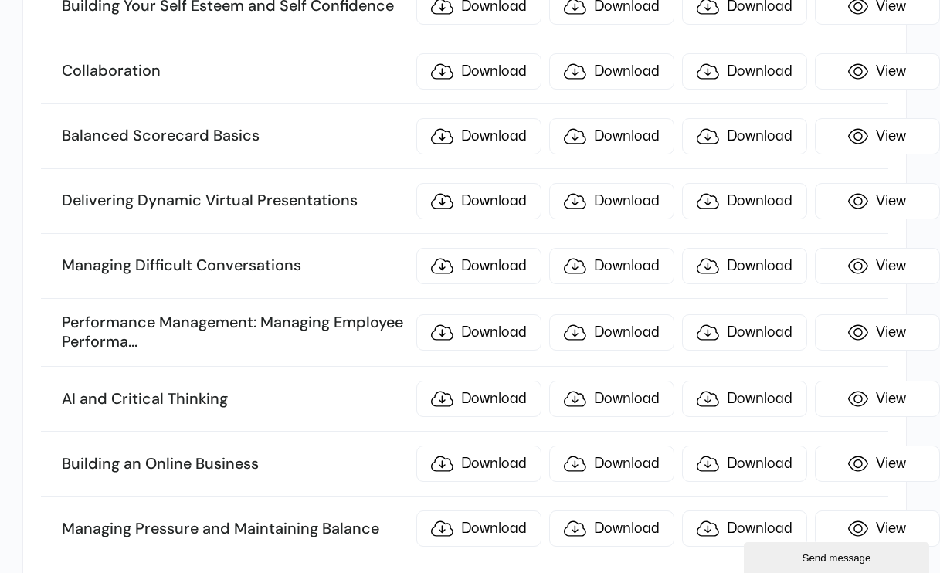
scroll to position [2938, 5]
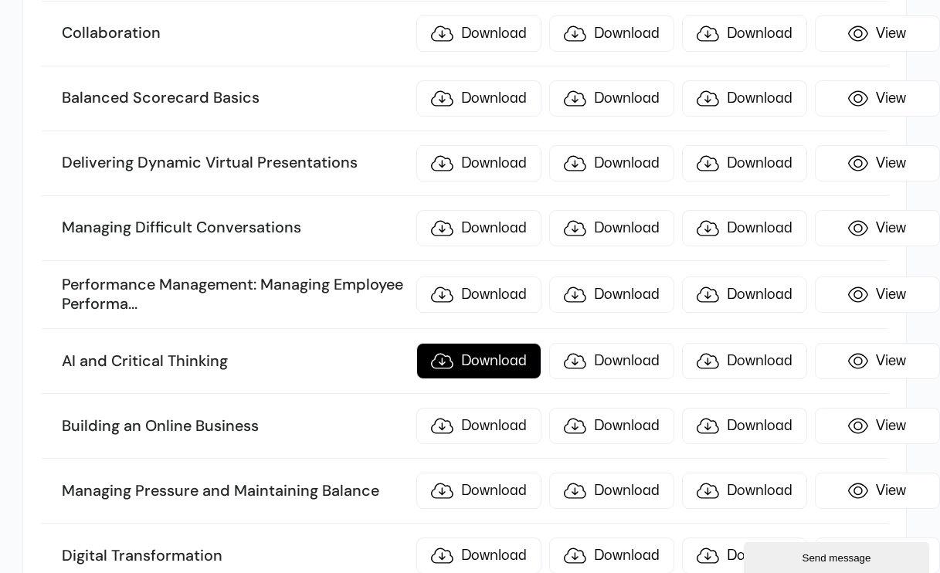
click at [492, 356] on link "Download" at bounding box center [478, 361] width 125 height 36
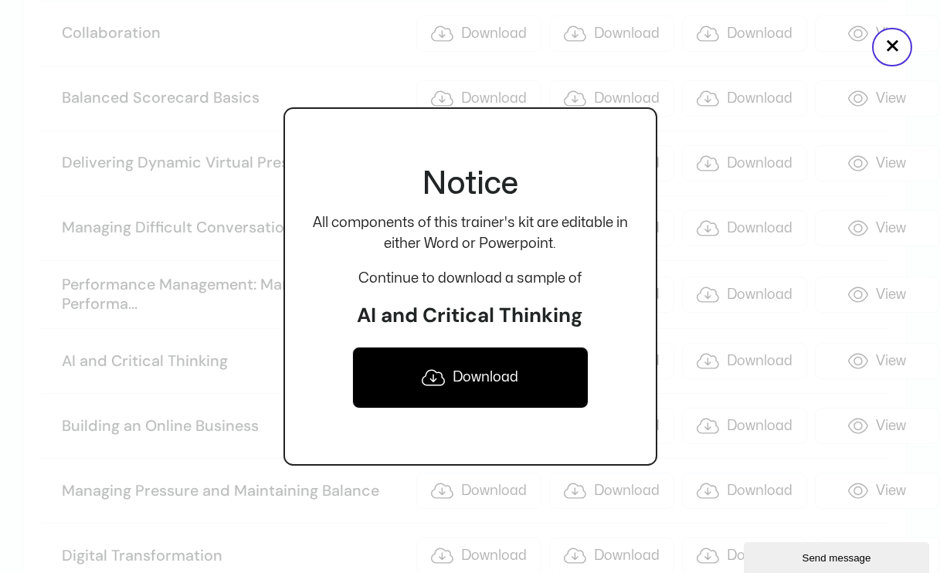
click at [484, 378] on link "Download" at bounding box center [470, 378] width 236 height 62
click at [884, 55] on button "×" at bounding box center [892, 47] width 40 height 39
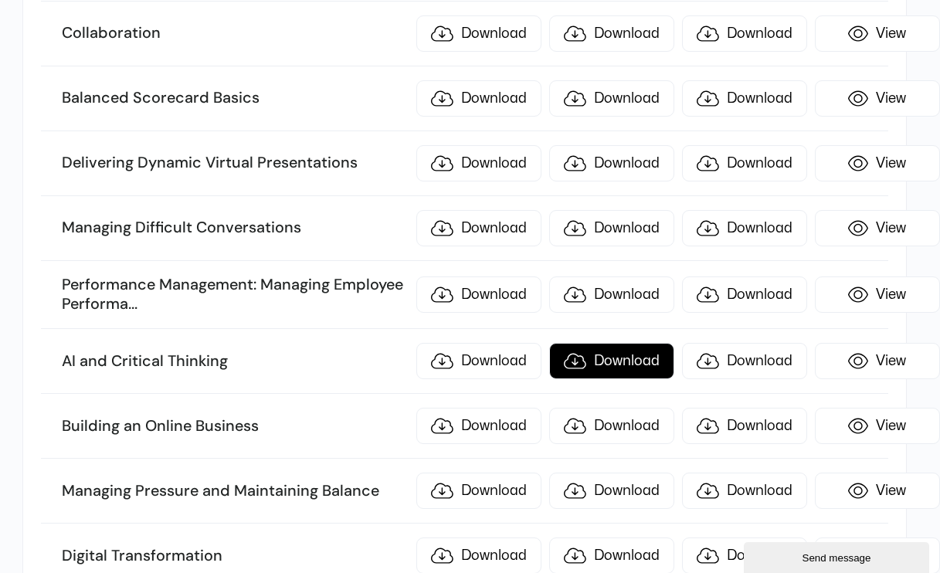
click at [630, 354] on link "Download" at bounding box center [611, 361] width 125 height 36
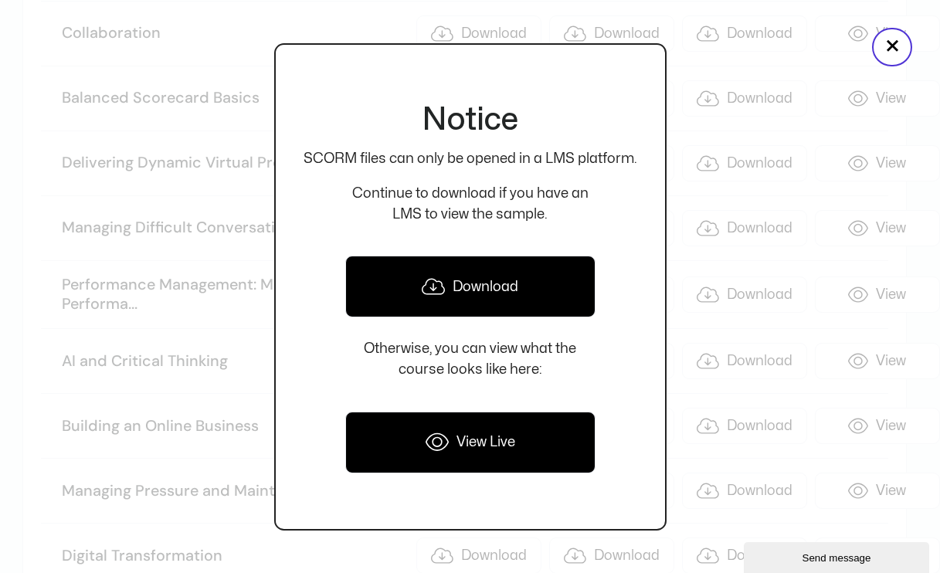
click at [525, 293] on link "Download" at bounding box center [470, 287] width 250 height 62
click at [902, 51] on button "×" at bounding box center [892, 47] width 40 height 39
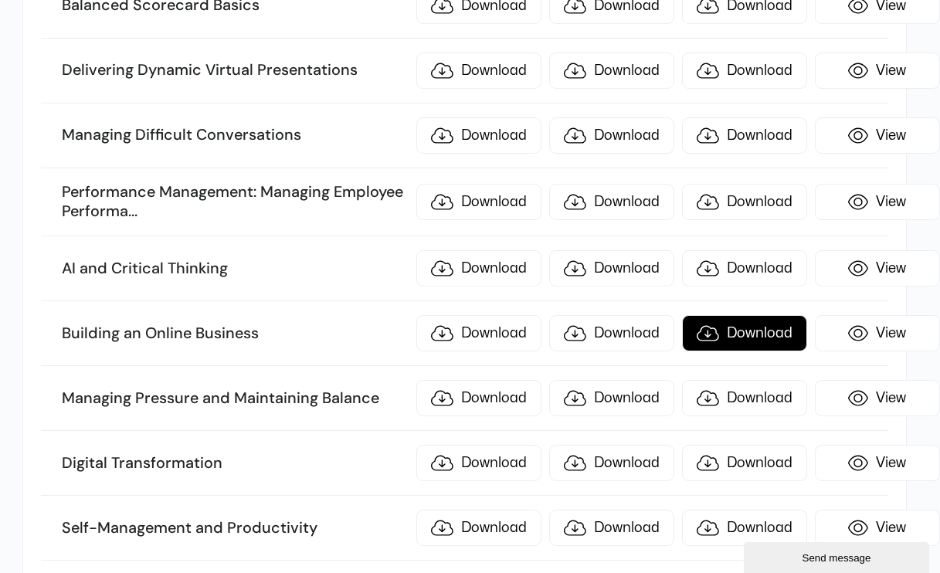
scroll to position [3033, 5]
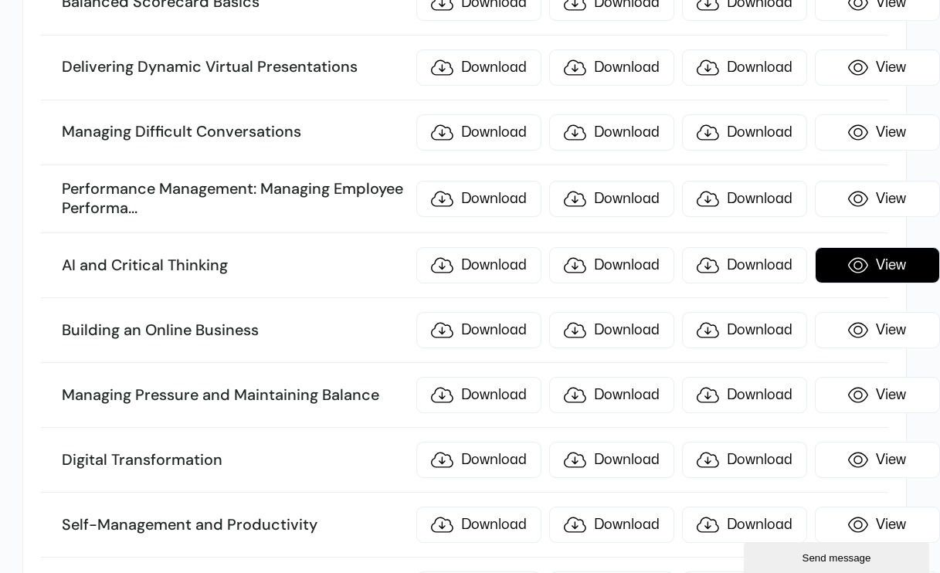
click at [870, 250] on link "View" at bounding box center [877, 265] width 125 height 36
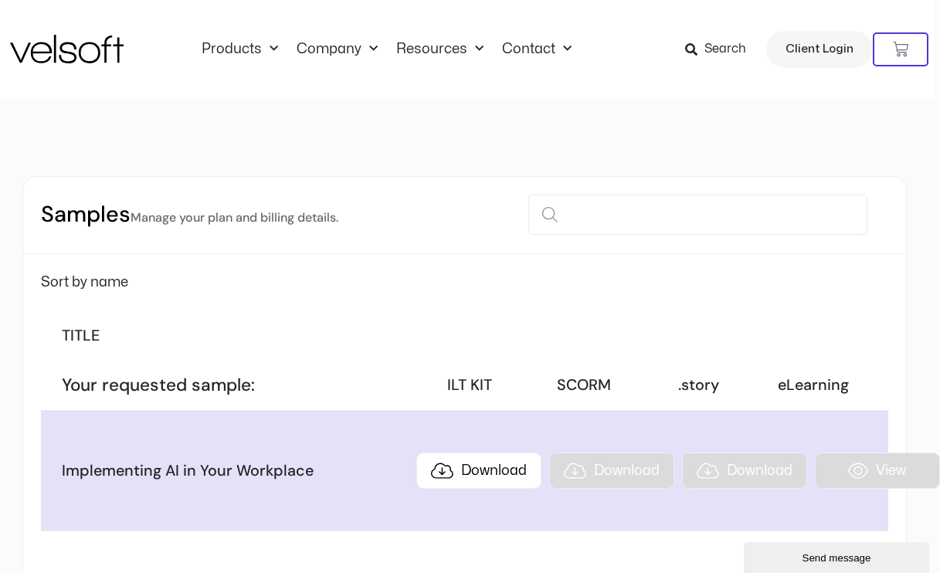
scroll to position [0, 5]
click at [636, 213] on input at bounding box center [697, 215] width 338 height 40
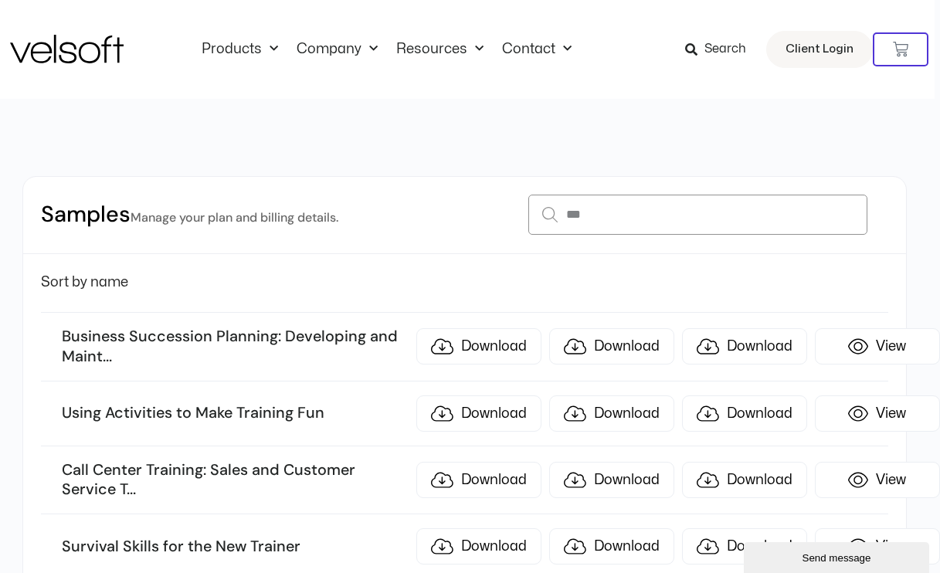
type input "**"
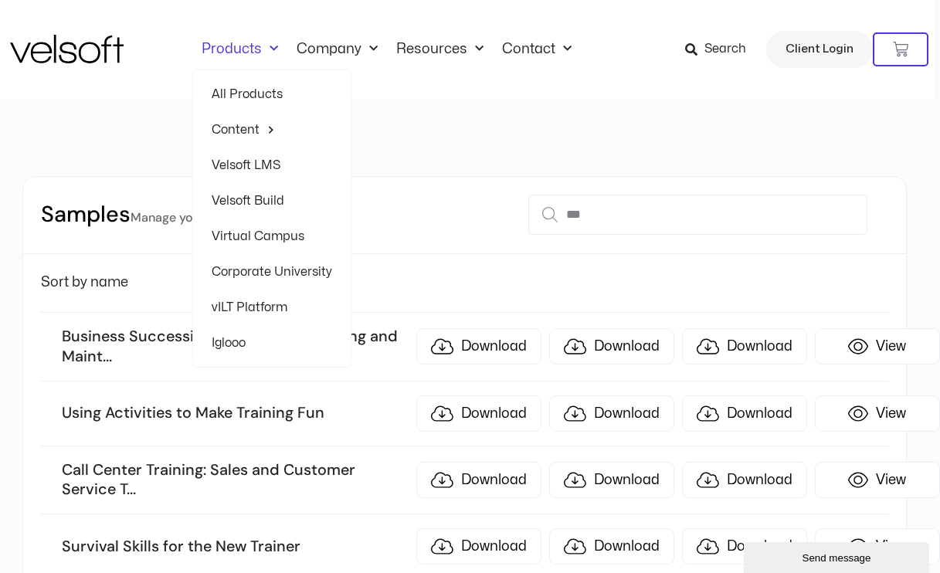
click at [256, 124] on link "Content" at bounding box center [272, 130] width 121 height 36
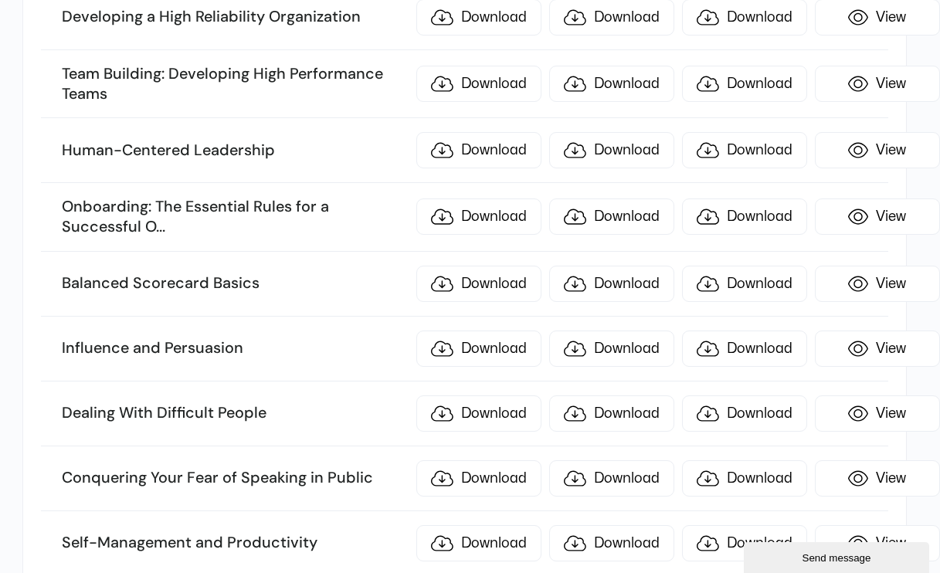
scroll to position [4283, 5]
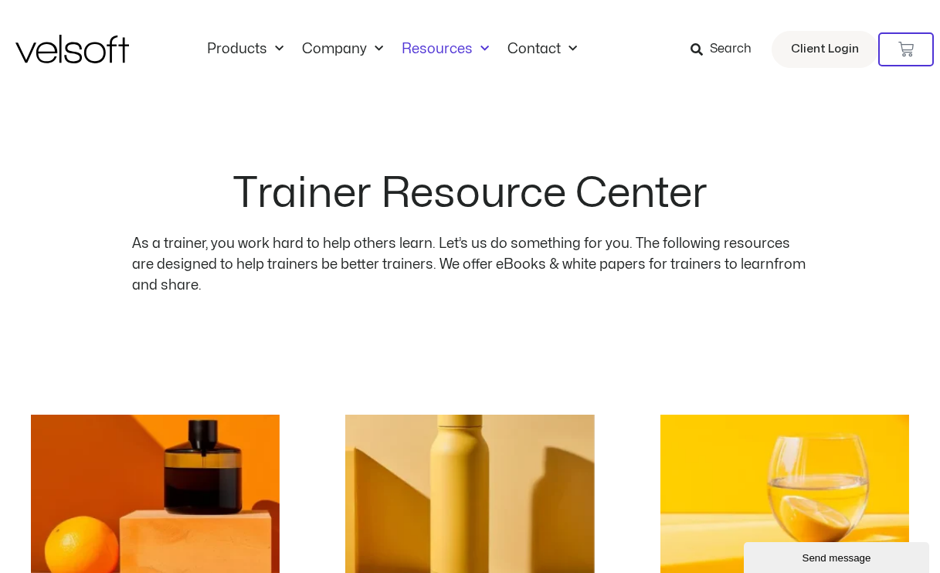
click at [298, 270] on p "As a trainer, you work hard to help others learn. Let’s us do something for you…" at bounding box center [470, 264] width 676 height 63
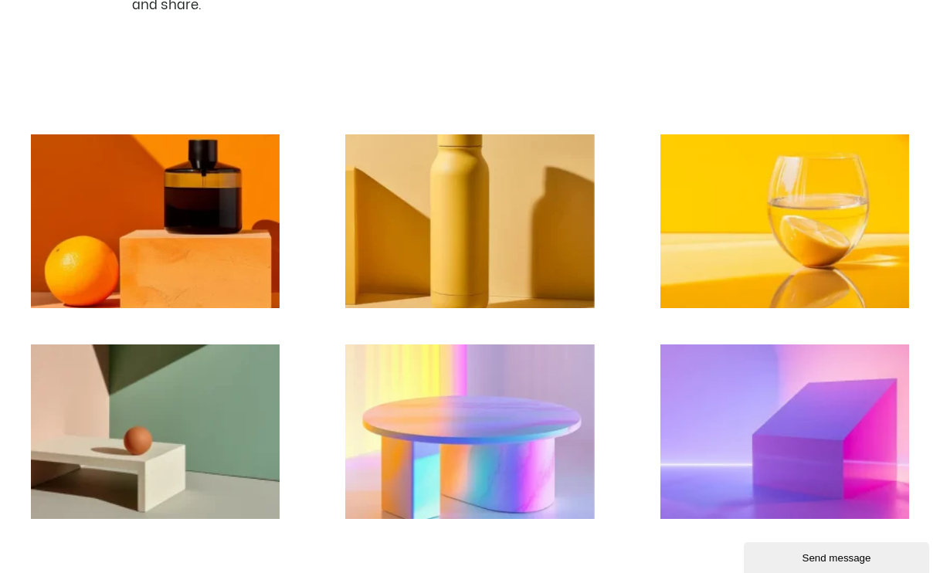
scroll to position [362, 0]
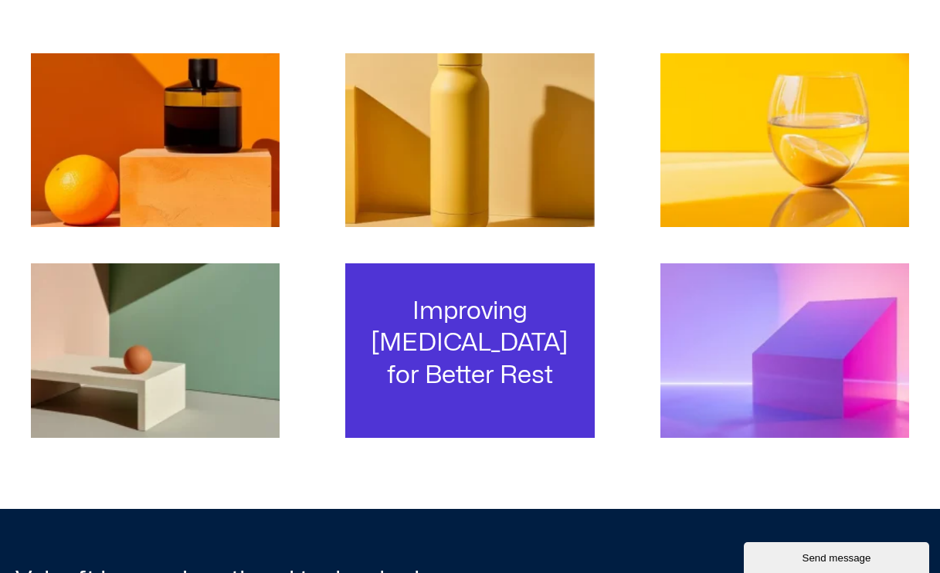
click at [460, 368] on h3 "Improving [MEDICAL_DATA] for Better Rest" at bounding box center [470, 343] width 226 height 97
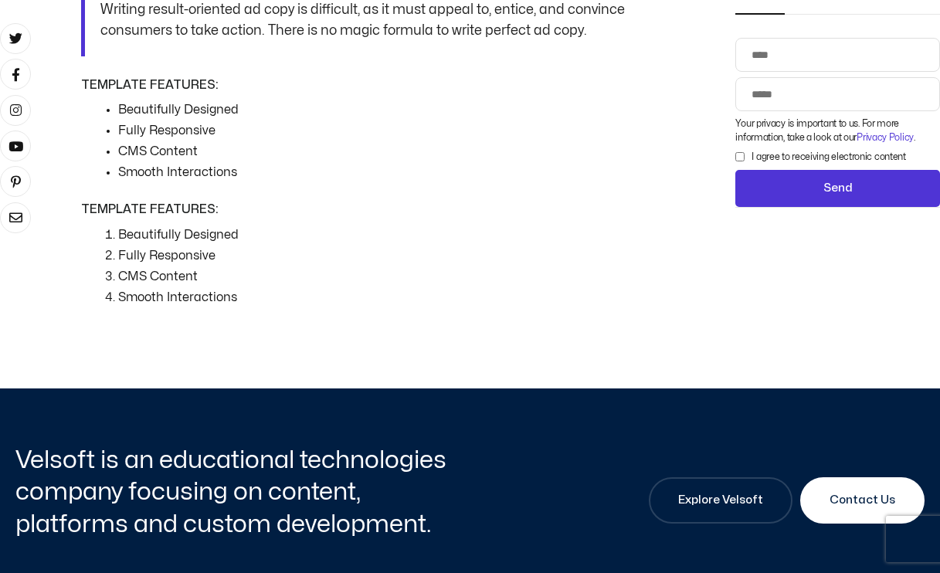
scroll to position [1348, 0]
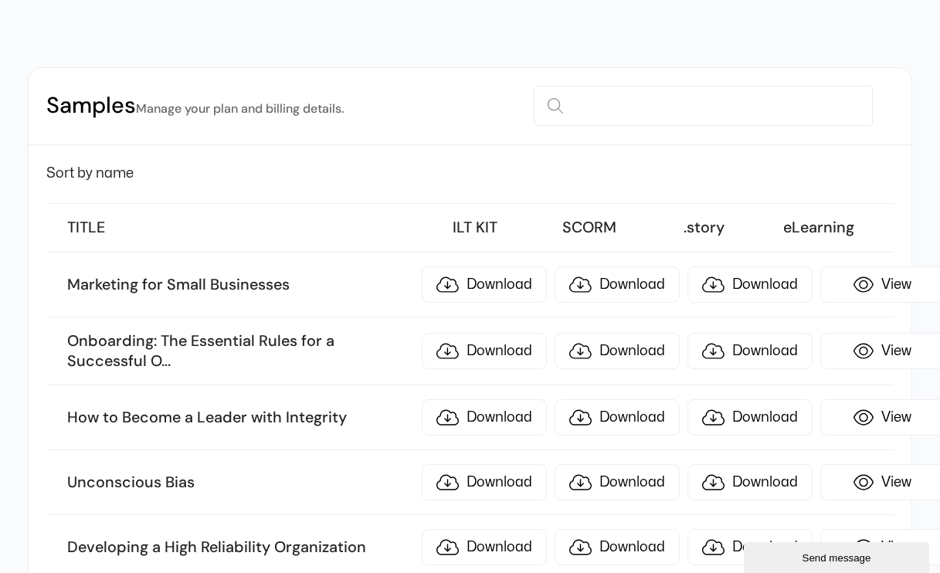
scroll to position [114, 0]
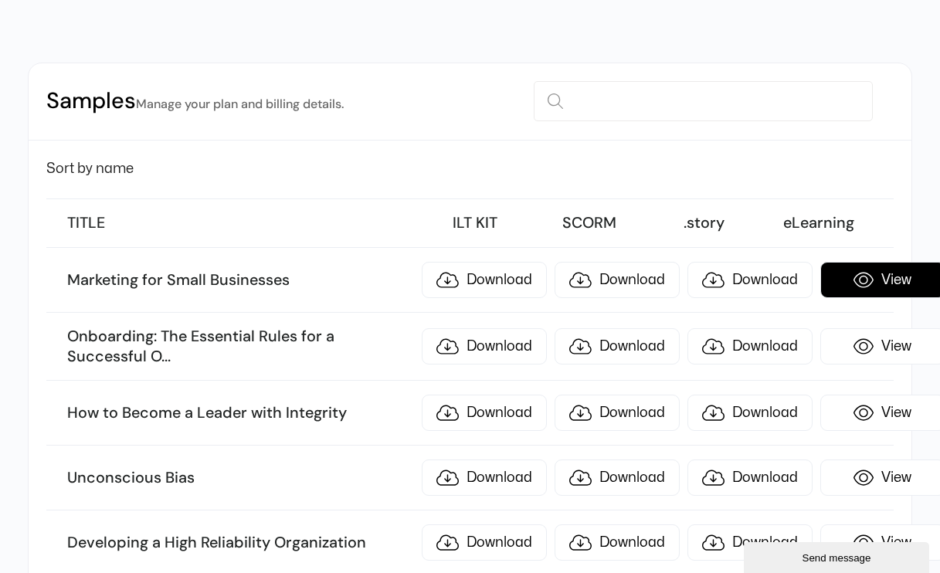
click at [864, 278] on link "View" at bounding box center [882, 280] width 125 height 36
